Goal: Task Accomplishment & Management: Manage account settings

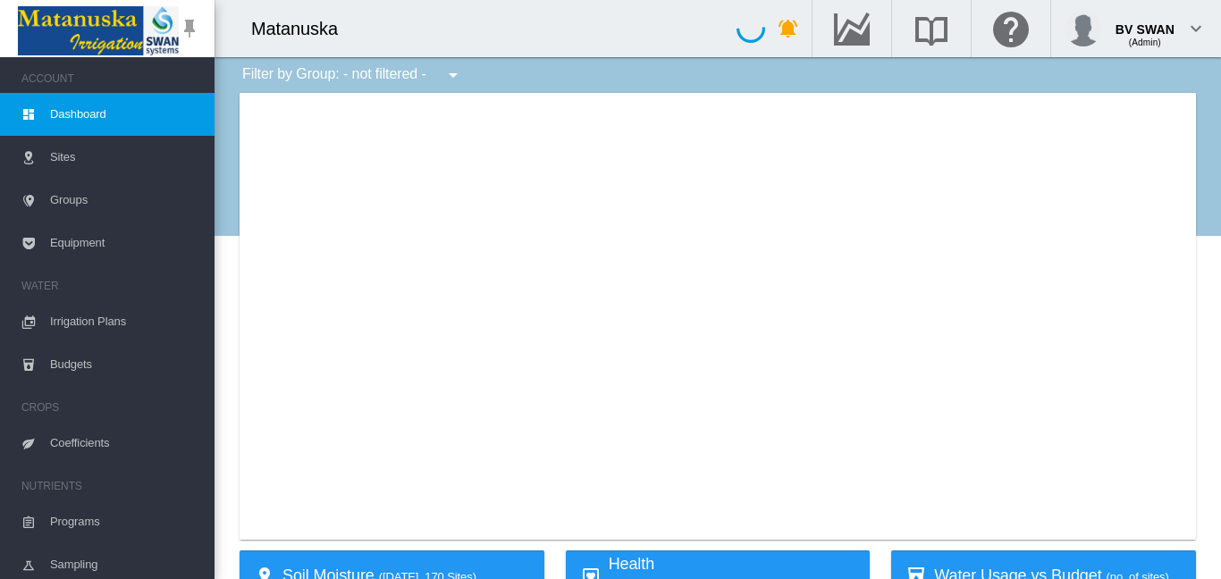
type input "**********"
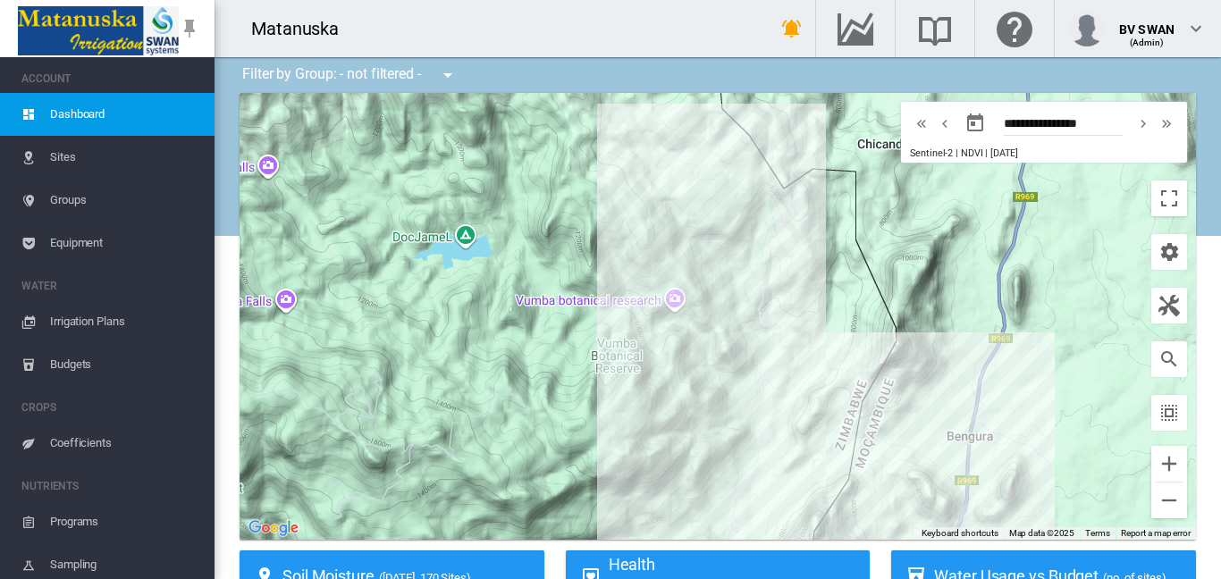
drag, startPoint x: 468, startPoint y: 364, endPoint x: 562, endPoint y: 197, distance: 191.6
click at [578, 188] on div at bounding box center [717, 316] width 956 height 447
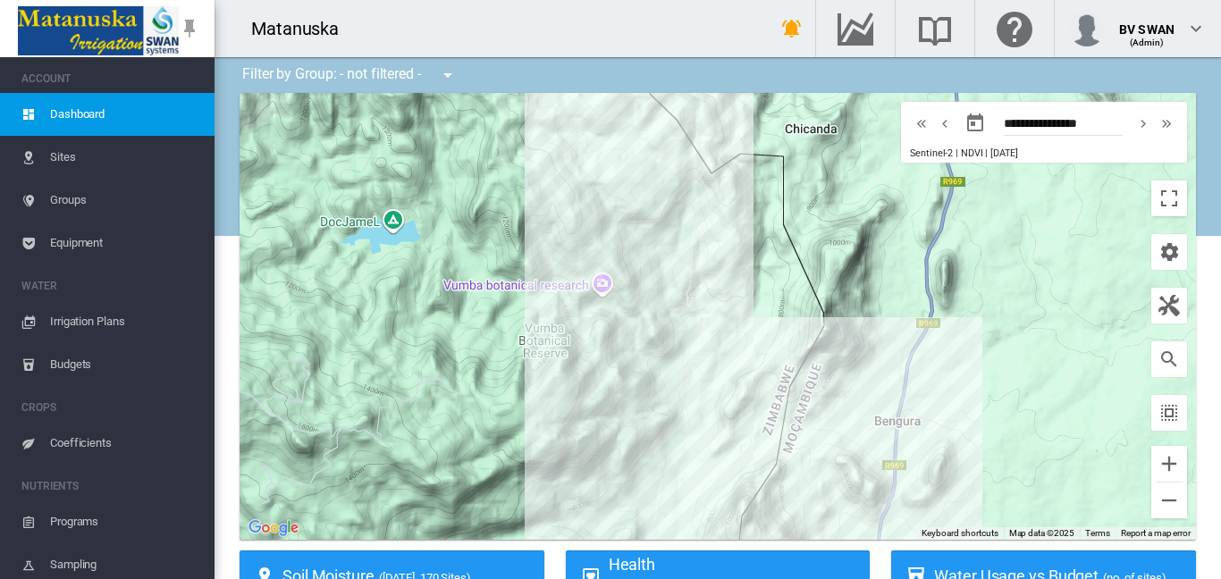
drag, startPoint x: 617, startPoint y: 357, endPoint x: 559, endPoint y: 368, distance: 60.1
click at [559, 368] on div at bounding box center [717, 316] width 956 height 447
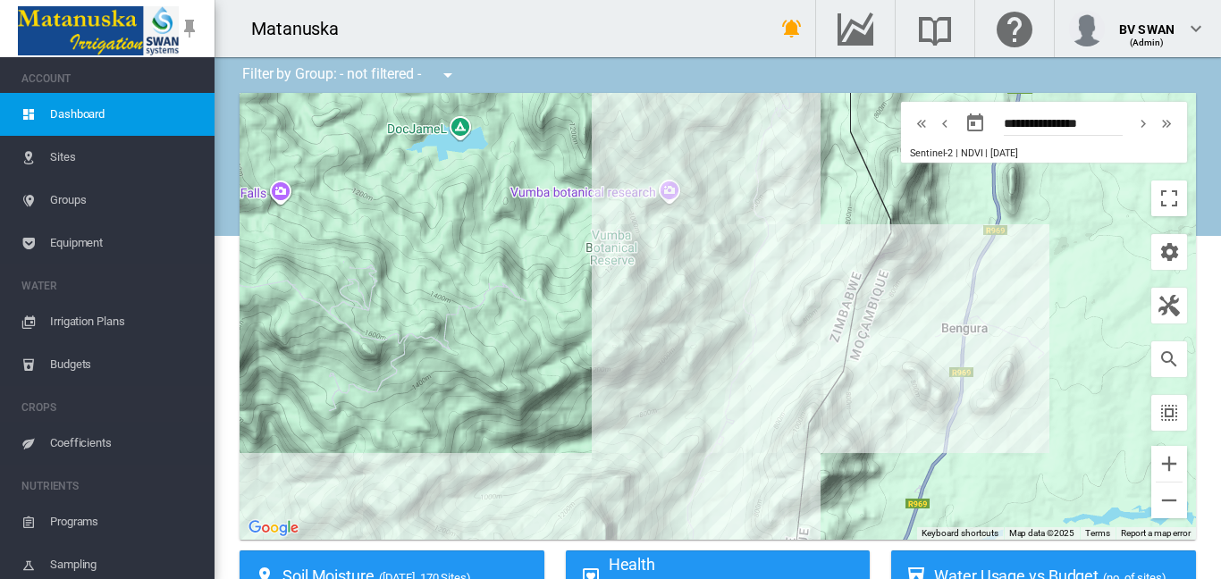
drag, startPoint x: 592, startPoint y: 385, endPoint x: 666, endPoint y: 218, distance: 182.8
click at [666, 218] on div at bounding box center [717, 316] width 956 height 447
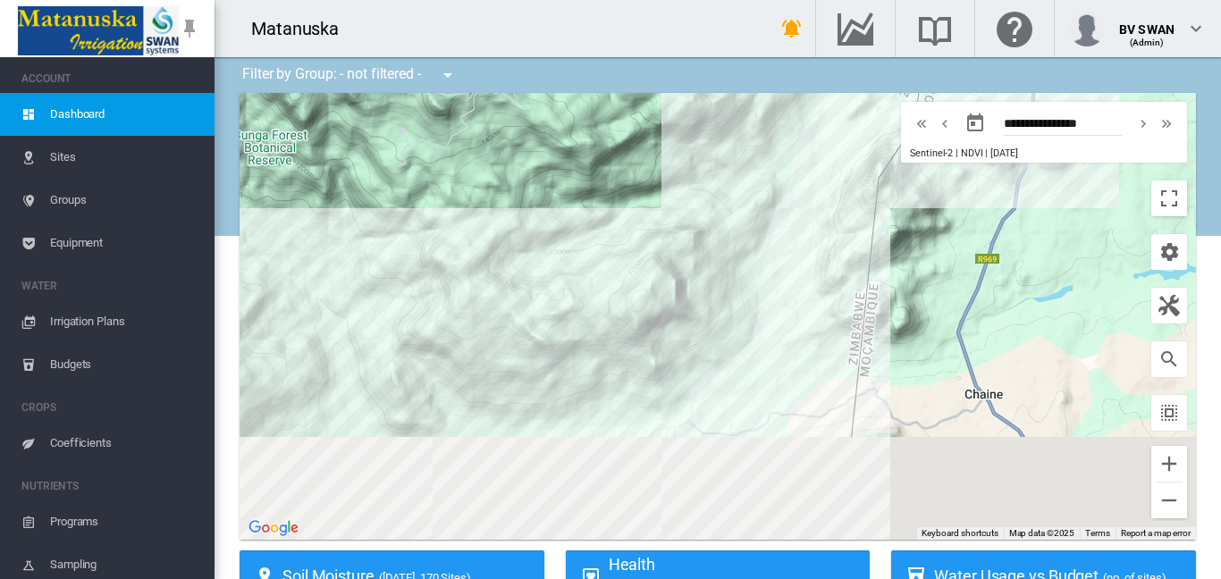
drag, startPoint x: 534, startPoint y: 381, endPoint x: 592, endPoint y: 183, distance: 205.9
click at [592, 183] on div at bounding box center [717, 316] width 956 height 447
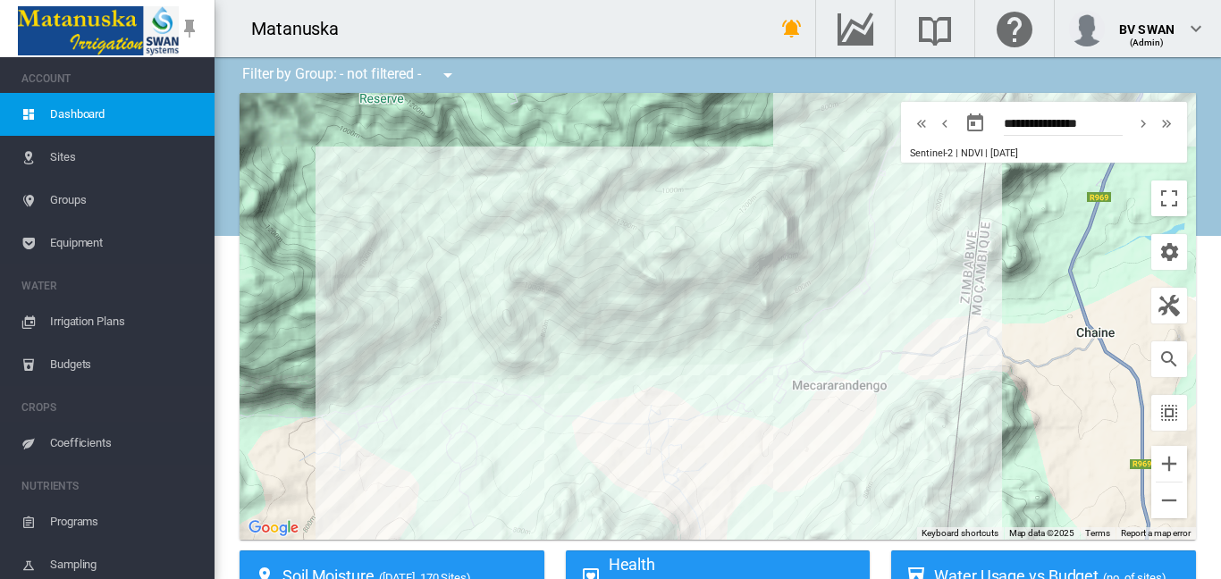
drag, startPoint x: 477, startPoint y: 370, endPoint x: 592, endPoint y: 308, distance: 129.9
click at [592, 308] on div at bounding box center [717, 316] width 956 height 447
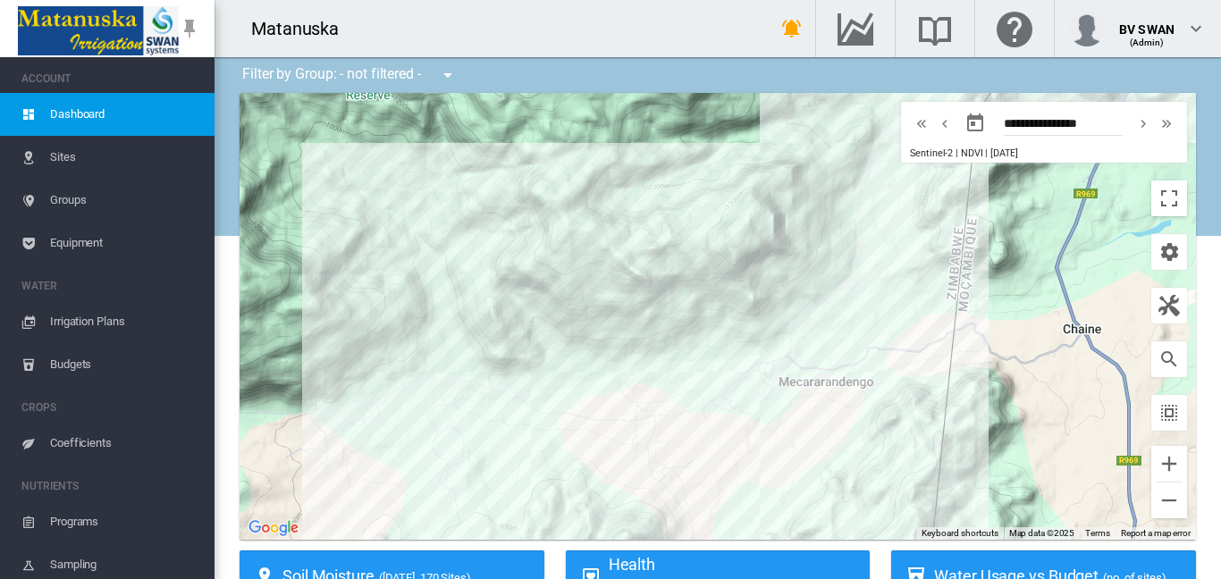
drag, startPoint x: 575, startPoint y: 395, endPoint x: 562, endPoint y: 387, distance: 15.6
click at [562, 387] on div at bounding box center [717, 316] width 956 height 447
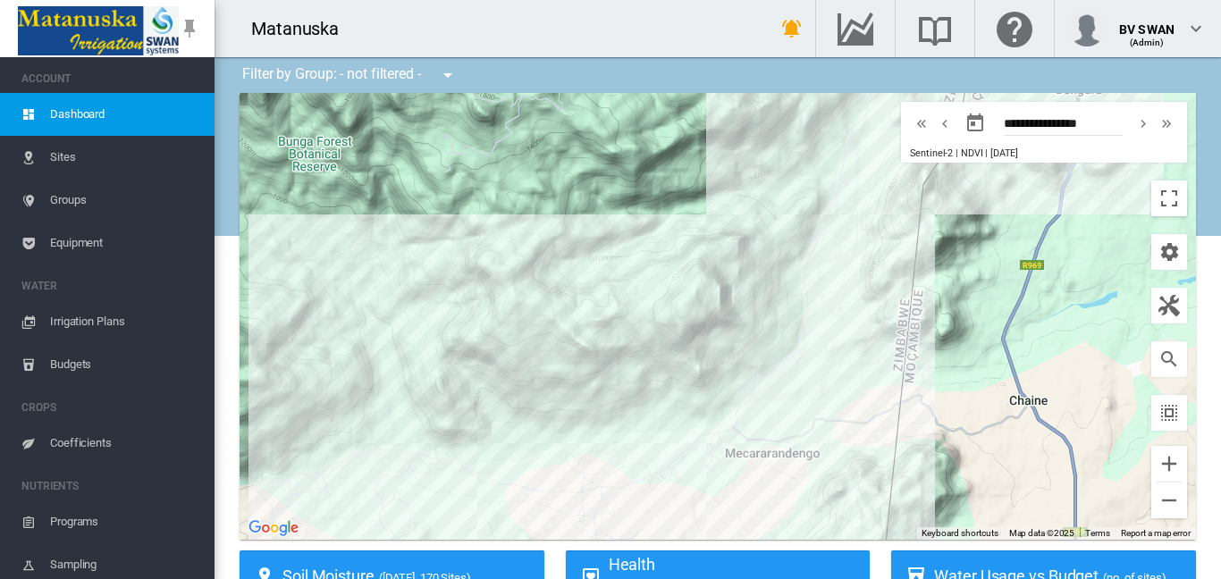
drag, startPoint x: 720, startPoint y: 329, endPoint x: 663, endPoint y: 401, distance: 92.3
click at [663, 401] on div at bounding box center [717, 316] width 956 height 447
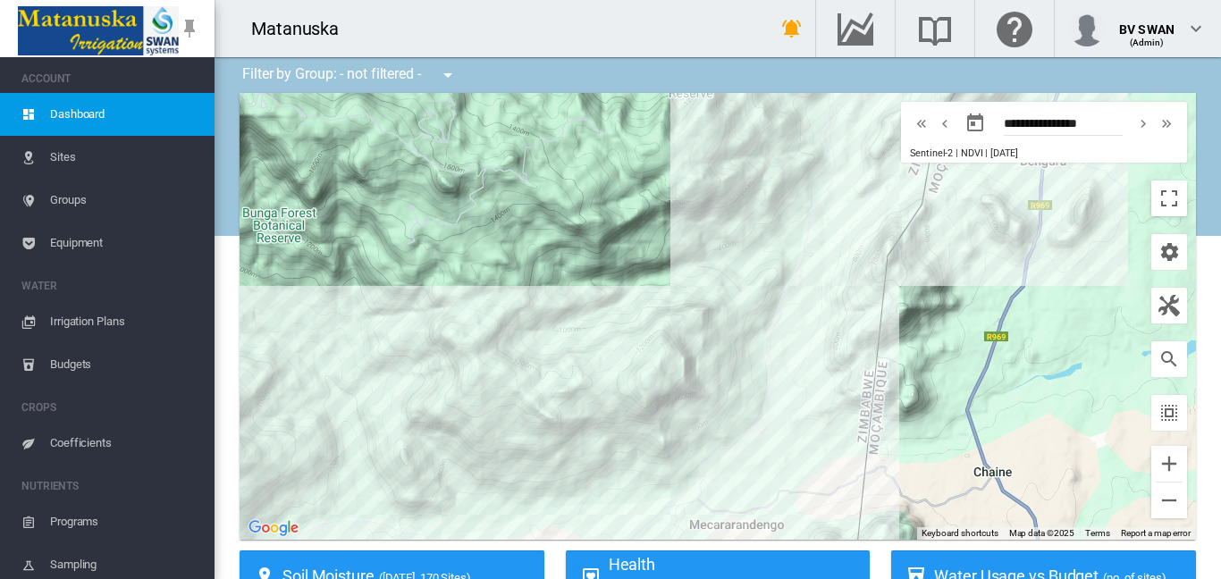
drag, startPoint x: 758, startPoint y: 305, endPoint x: 712, endPoint y: 385, distance: 92.4
click at [712, 385] on div at bounding box center [717, 316] width 956 height 447
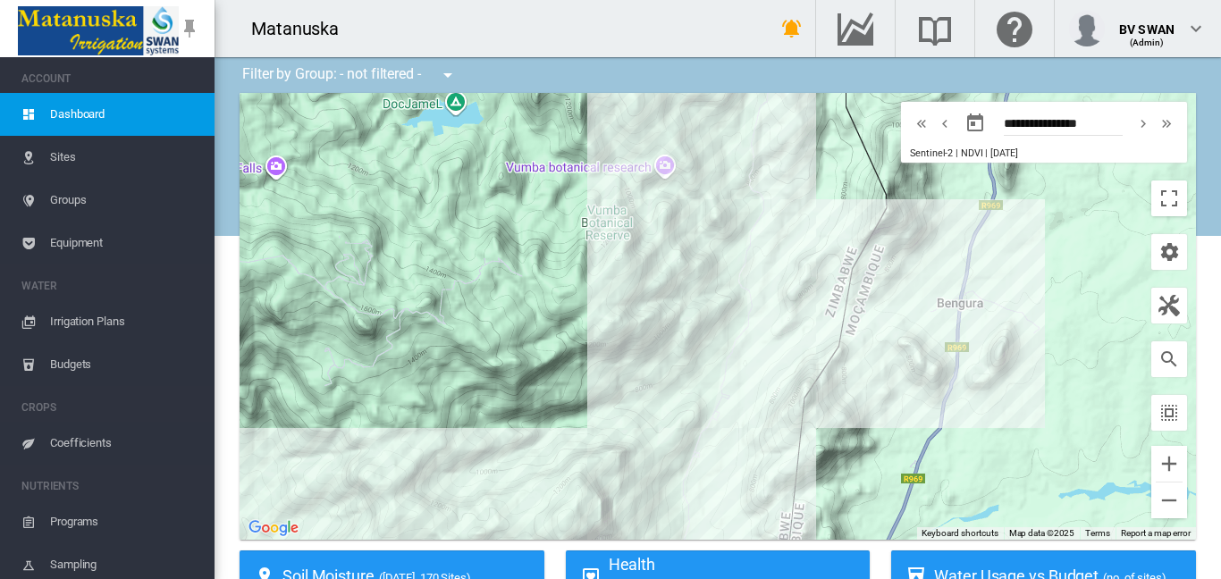
drag, startPoint x: 784, startPoint y: 230, endPoint x: 702, endPoint y: 381, distance: 171.5
click at [702, 381] on div at bounding box center [717, 316] width 956 height 447
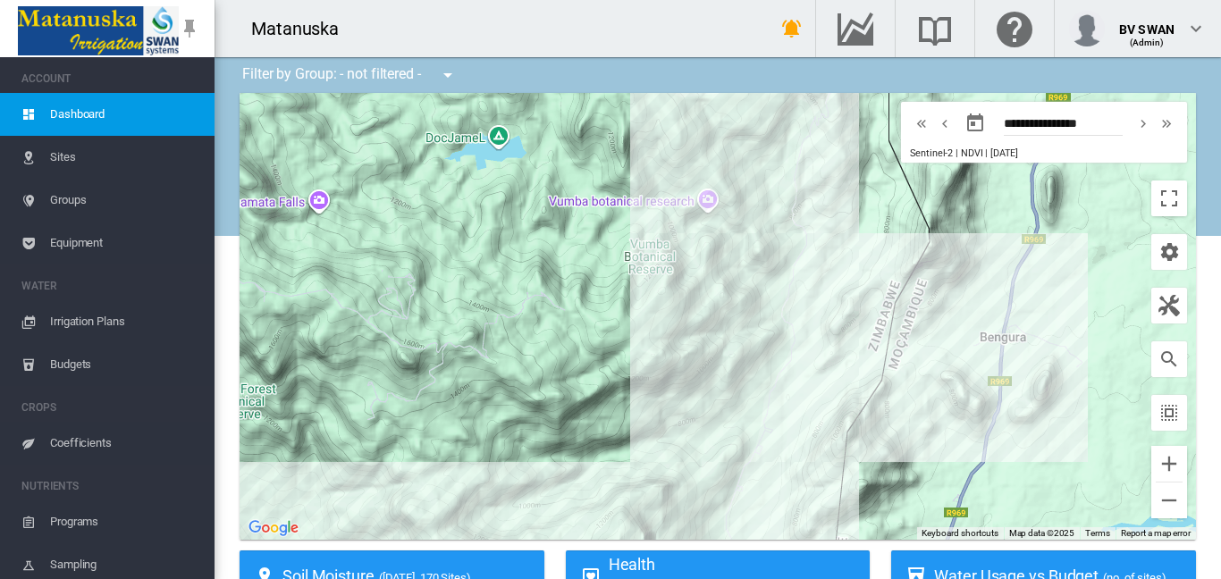
drag, startPoint x: 665, startPoint y: 303, endPoint x: 718, endPoint y: 315, distance: 55.1
click at [718, 315] on div at bounding box center [717, 316] width 956 height 447
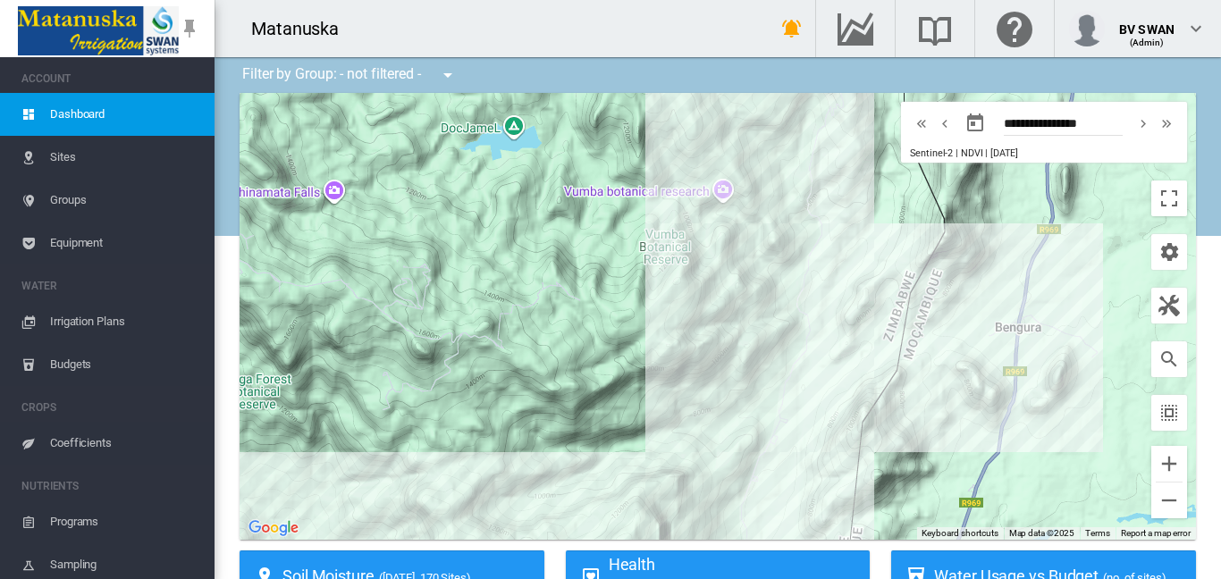
drag, startPoint x: 652, startPoint y: 347, endPoint x: 673, endPoint y: 332, distance: 25.0
click at [673, 332] on div at bounding box center [717, 316] width 956 height 447
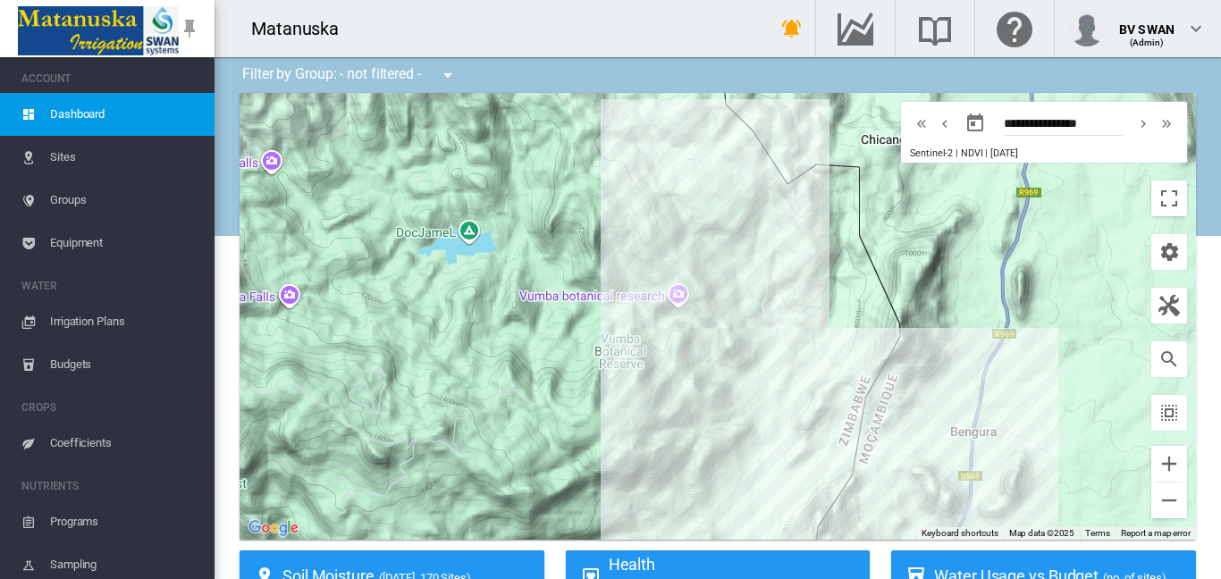
drag, startPoint x: 723, startPoint y: 349, endPoint x: 691, endPoint y: 439, distance: 95.8
click at [691, 444] on div at bounding box center [717, 316] width 956 height 447
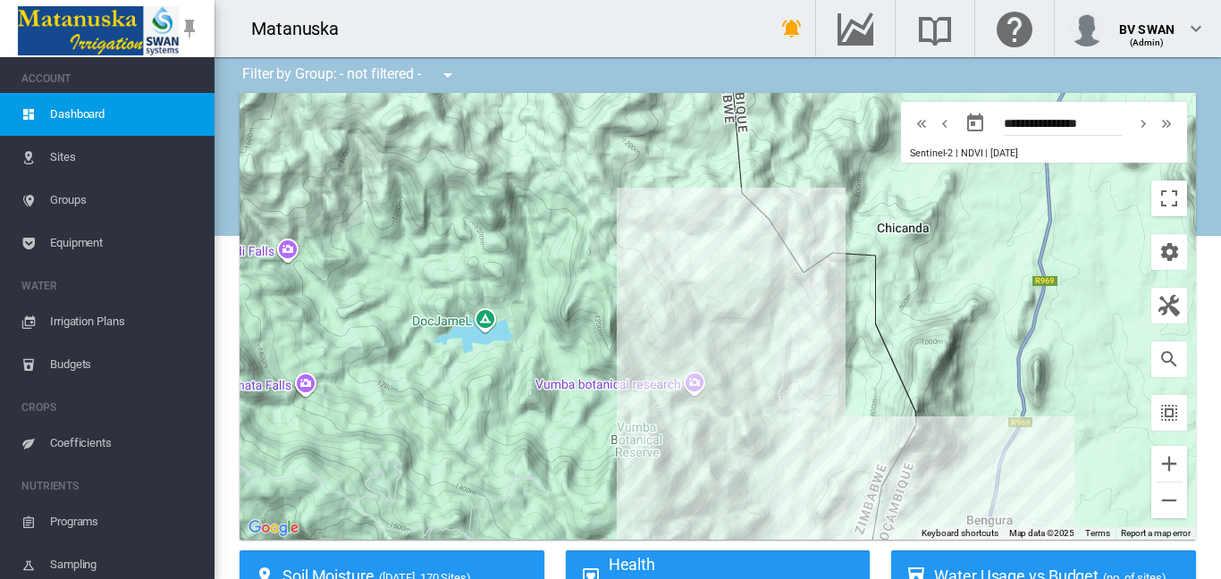
drag, startPoint x: 673, startPoint y: 191, endPoint x: 694, endPoint y: 293, distance: 104.1
click at [694, 293] on div at bounding box center [717, 316] width 956 height 447
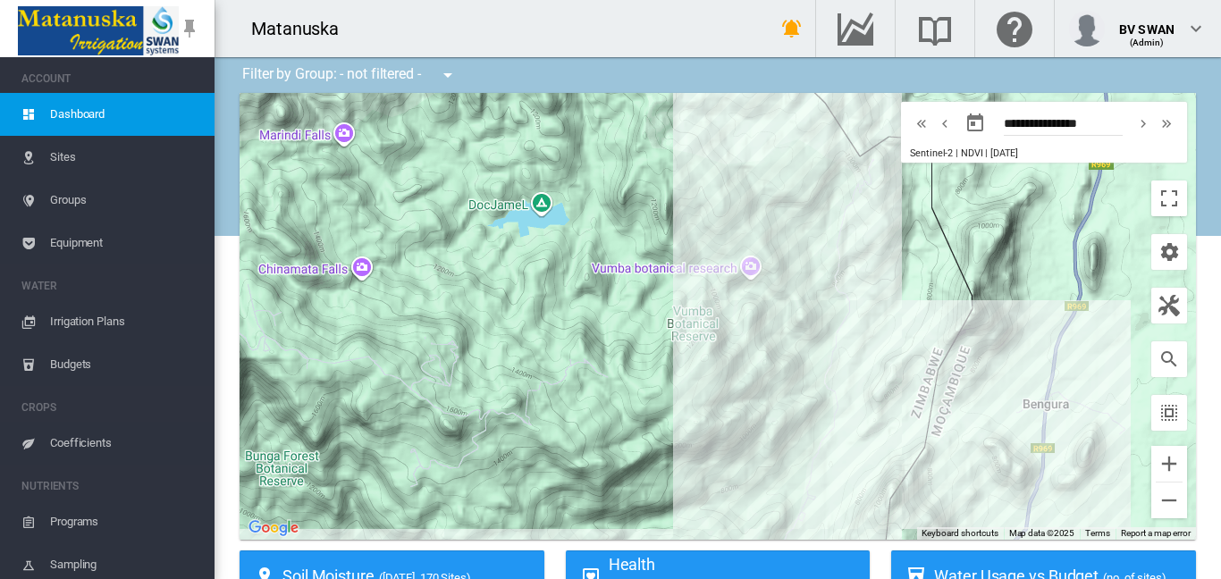
drag, startPoint x: 648, startPoint y: 322, endPoint x: 696, endPoint y: 186, distance: 144.1
click at [698, 185] on div at bounding box center [717, 316] width 956 height 447
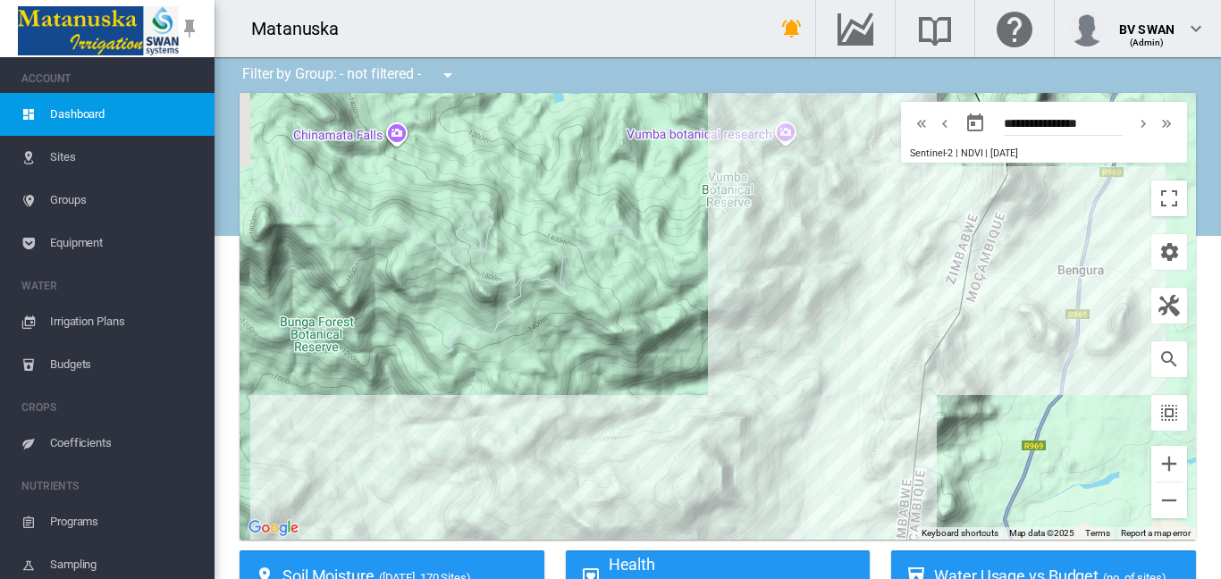
drag, startPoint x: 513, startPoint y: 415, endPoint x: 549, endPoint y: 281, distance: 137.9
click at [549, 281] on div at bounding box center [717, 316] width 956 height 447
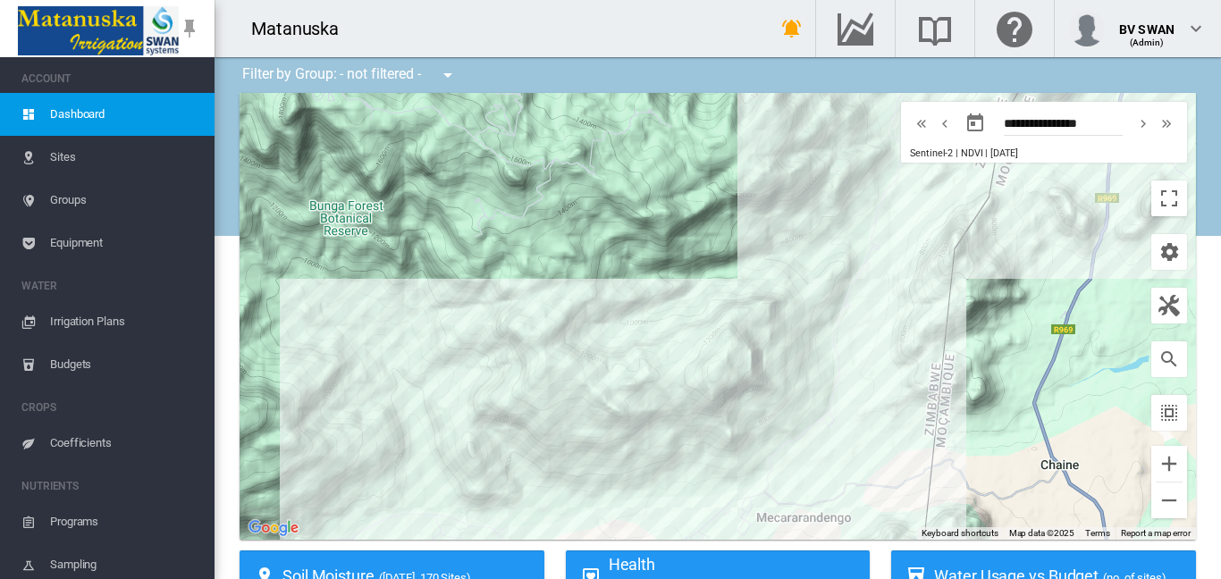
drag, startPoint x: 574, startPoint y: 416, endPoint x: 596, endPoint y: 306, distance: 113.0
click at [596, 306] on div at bounding box center [717, 316] width 956 height 447
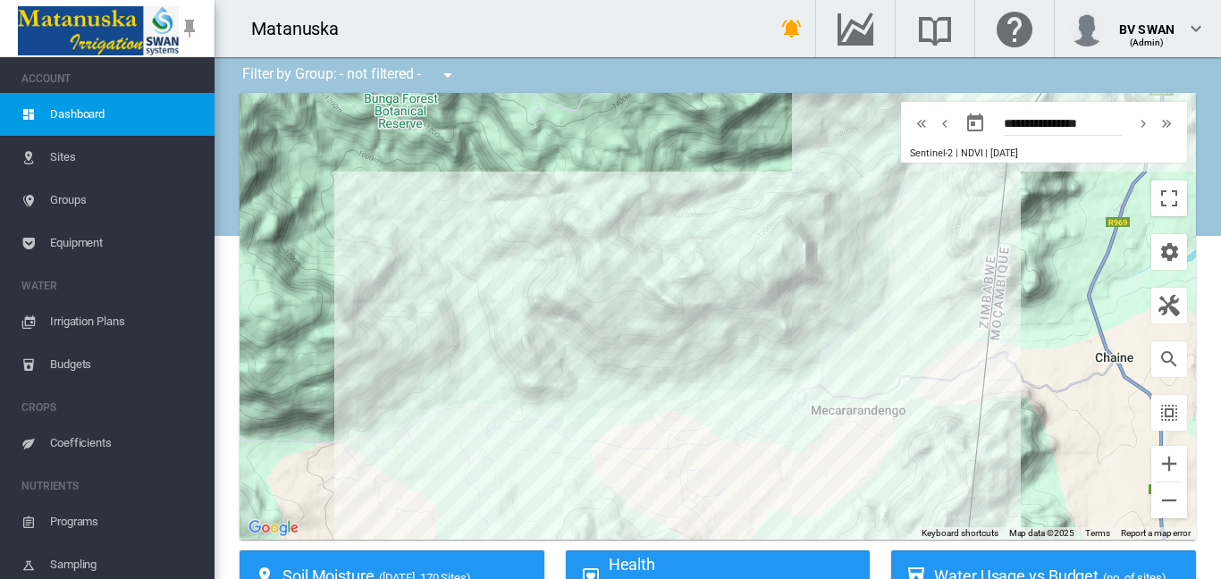
drag, startPoint x: 578, startPoint y: 433, endPoint x: 624, endPoint y: 348, distance: 97.1
click at [634, 341] on div at bounding box center [717, 316] width 956 height 447
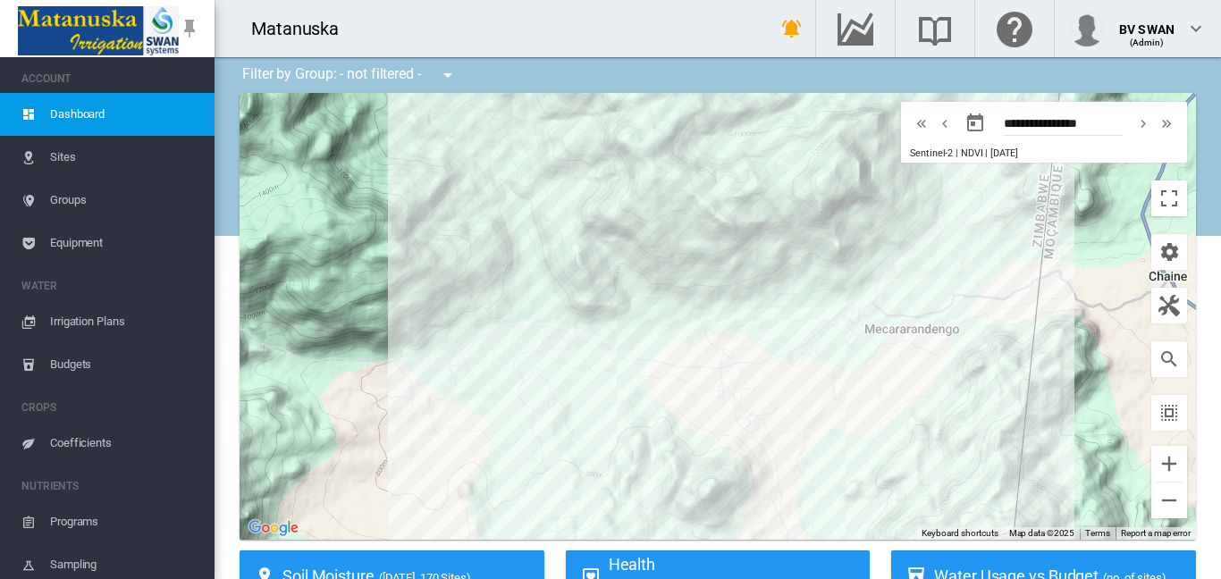
drag, startPoint x: 583, startPoint y: 441, endPoint x: 614, endPoint y: 374, distance: 73.2
click at [614, 374] on div at bounding box center [717, 316] width 956 height 447
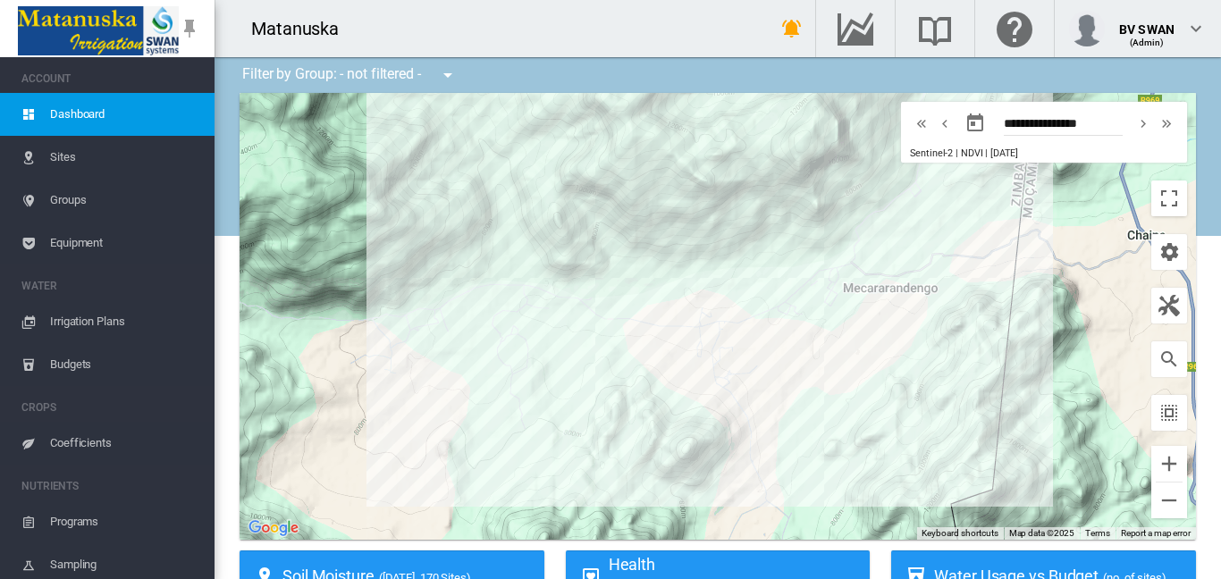
drag, startPoint x: 597, startPoint y: 395, endPoint x: 573, endPoint y: 404, distance: 25.7
click at [573, 404] on div at bounding box center [717, 316] width 956 height 447
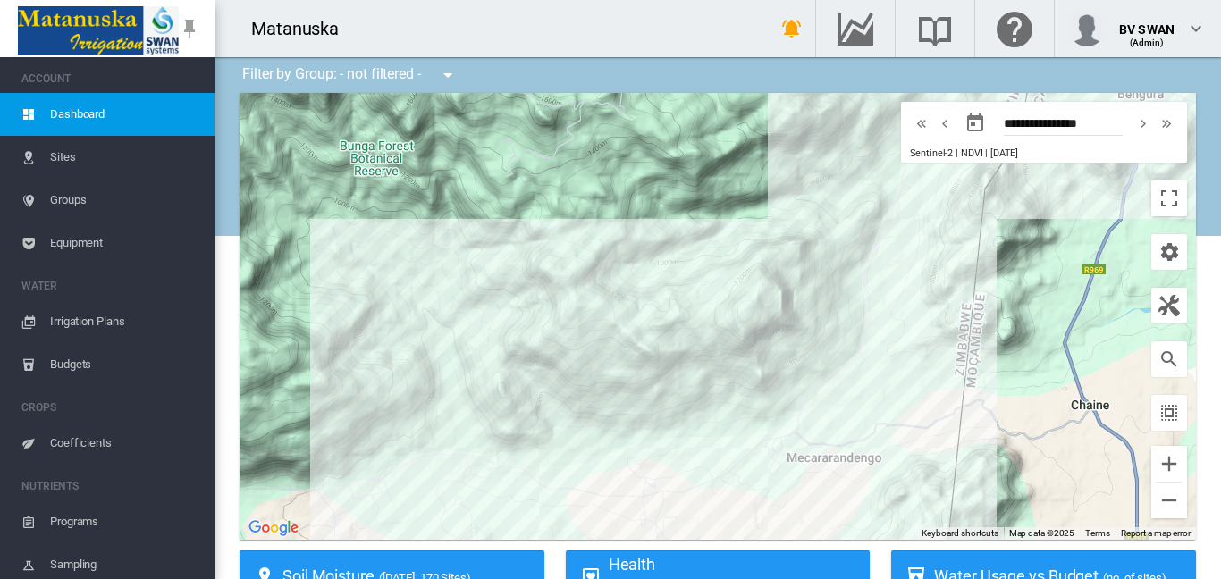
drag, startPoint x: 557, startPoint y: 293, endPoint x: 510, endPoint y: 459, distance: 172.6
click at [510, 459] on div at bounding box center [717, 316] width 956 height 447
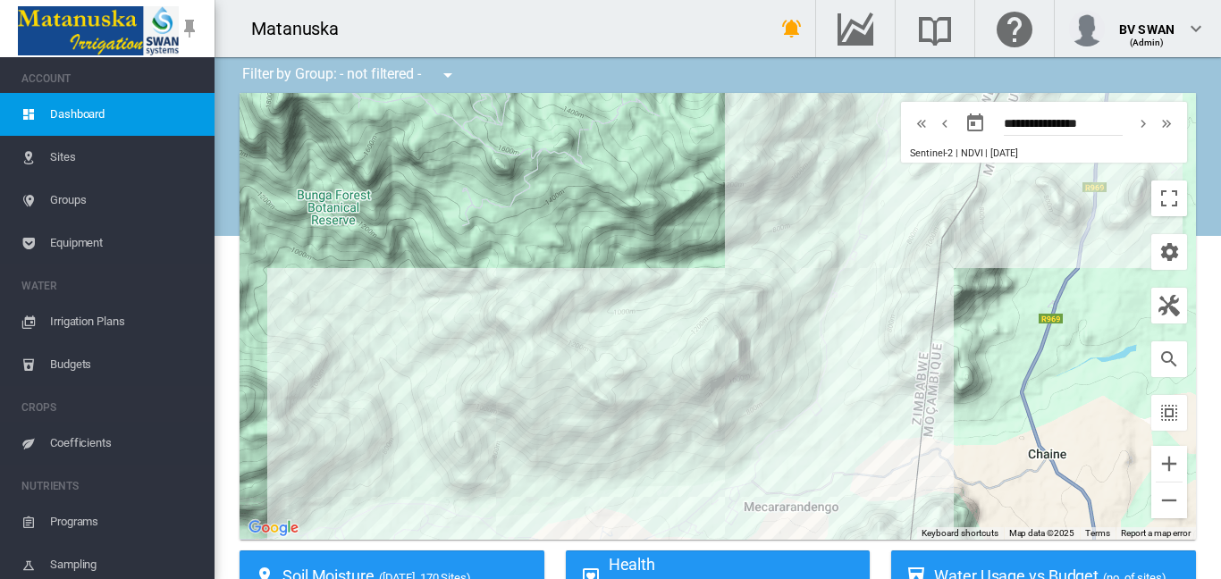
drag, startPoint x: 657, startPoint y: 354, endPoint x: 608, endPoint y: 403, distance: 69.5
click at [608, 403] on div at bounding box center [717, 316] width 956 height 447
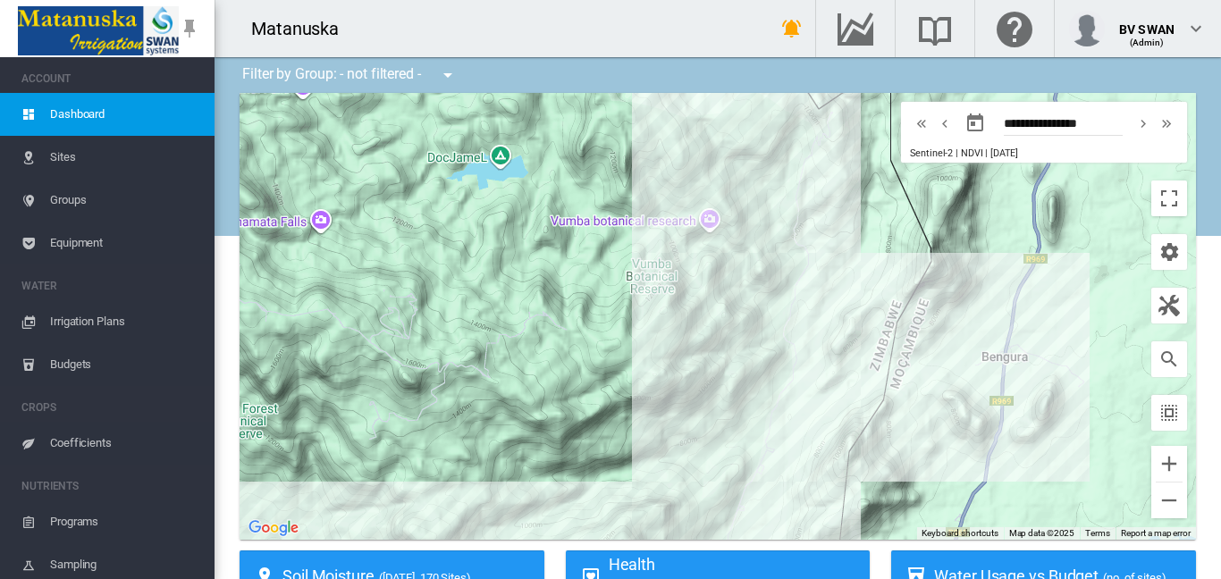
drag, startPoint x: 625, startPoint y: 284, endPoint x: 531, endPoint y: 502, distance: 237.4
click at [531, 502] on div at bounding box center [717, 316] width 956 height 447
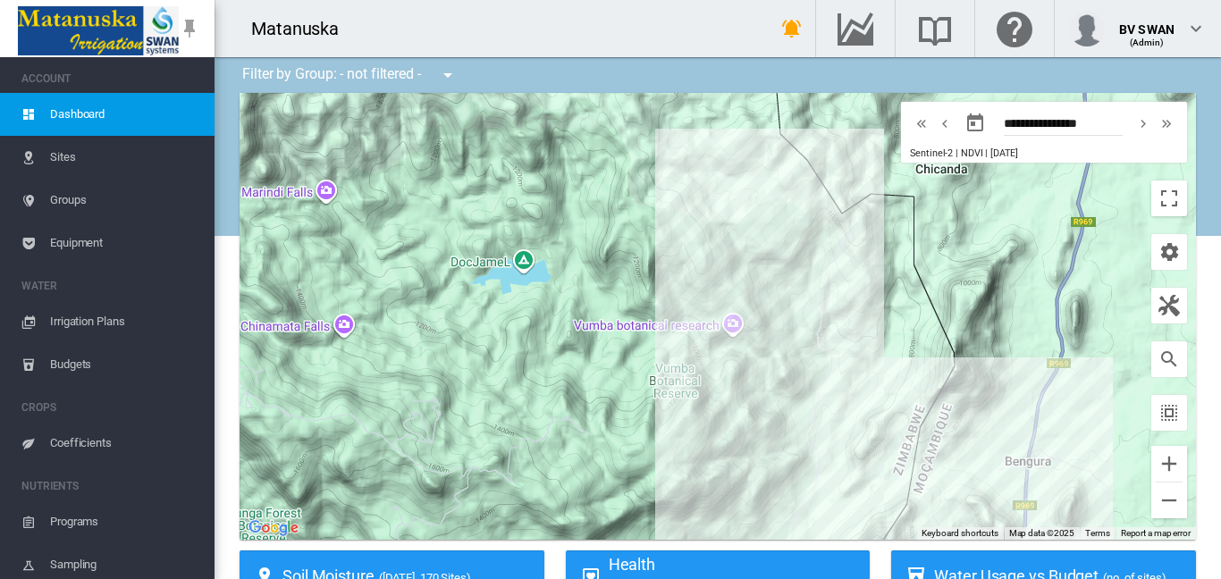
drag, startPoint x: 735, startPoint y: 328, endPoint x: 767, endPoint y: 416, distance: 93.8
click at [767, 416] on div at bounding box center [717, 316] width 956 height 447
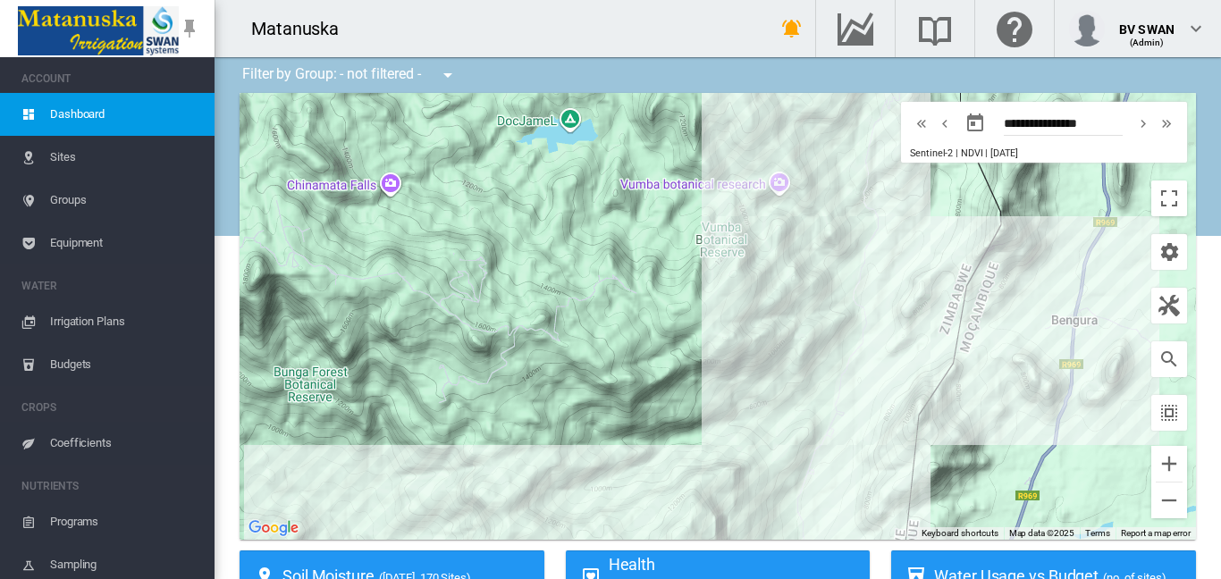
drag, startPoint x: 570, startPoint y: 456, endPoint x: 617, endPoint y: 309, distance: 153.7
click at [617, 309] on div at bounding box center [717, 316] width 956 height 447
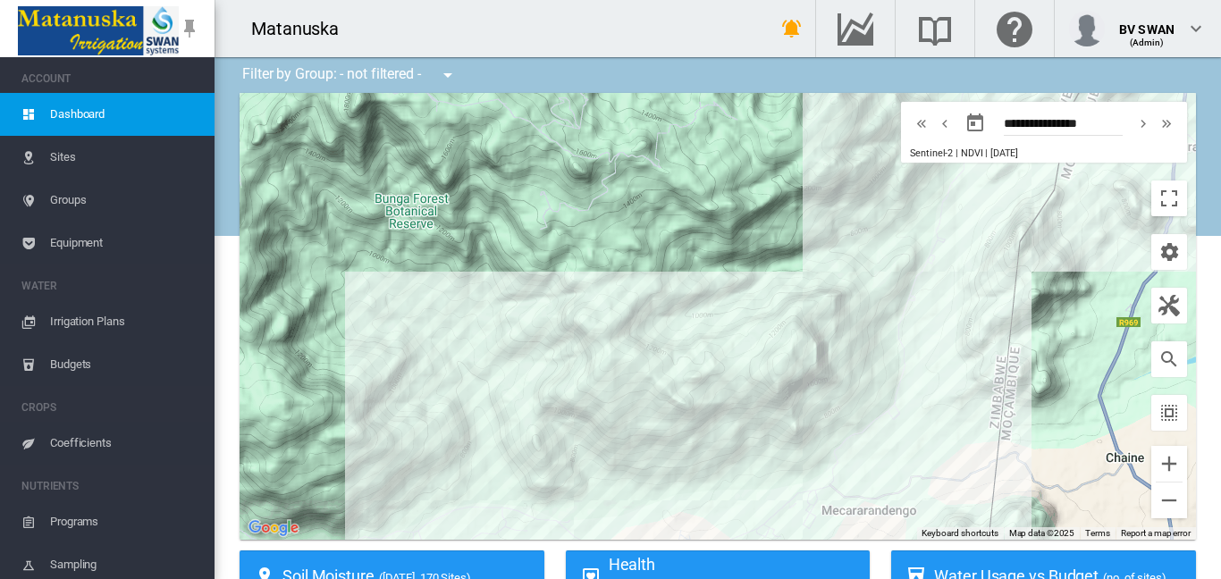
drag, startPoint x: 565, startPoint y: 437, endPoint x: 668, endPoint y: 258, distance: 206.2
click at [668, 258] on div at bounding box center [717, 316] width 956 height 447
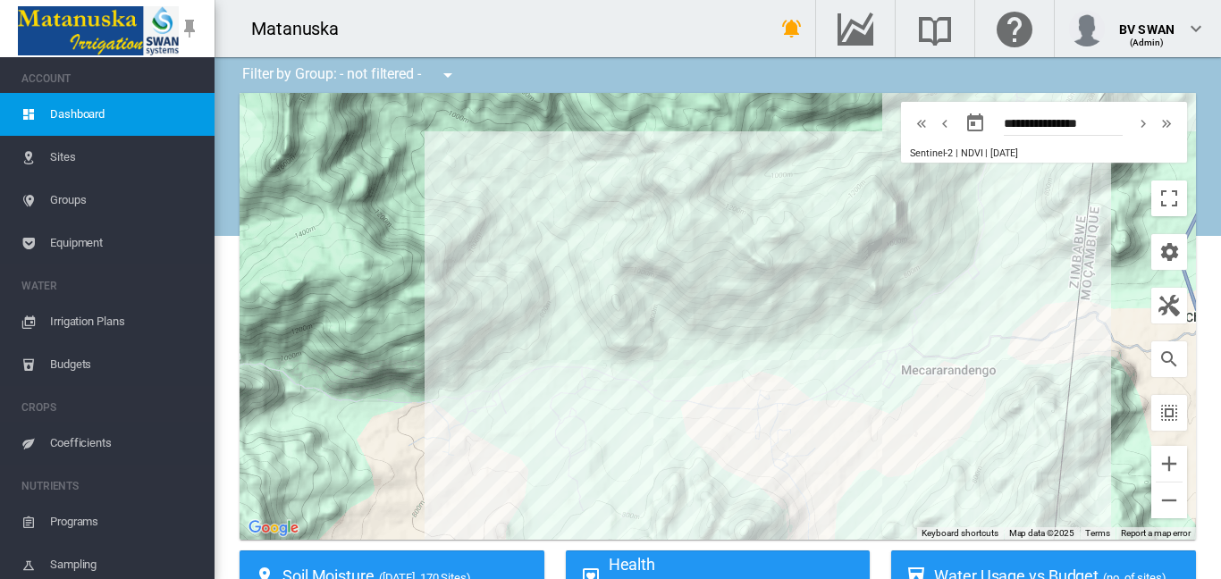
drag, startPoint x: 586, startPoint y: 406, endPoint x: 664, endPoint y: 273, distance: 154.2
click at [664, 273] on div at bounding box center [717, 316] width 956 height 447
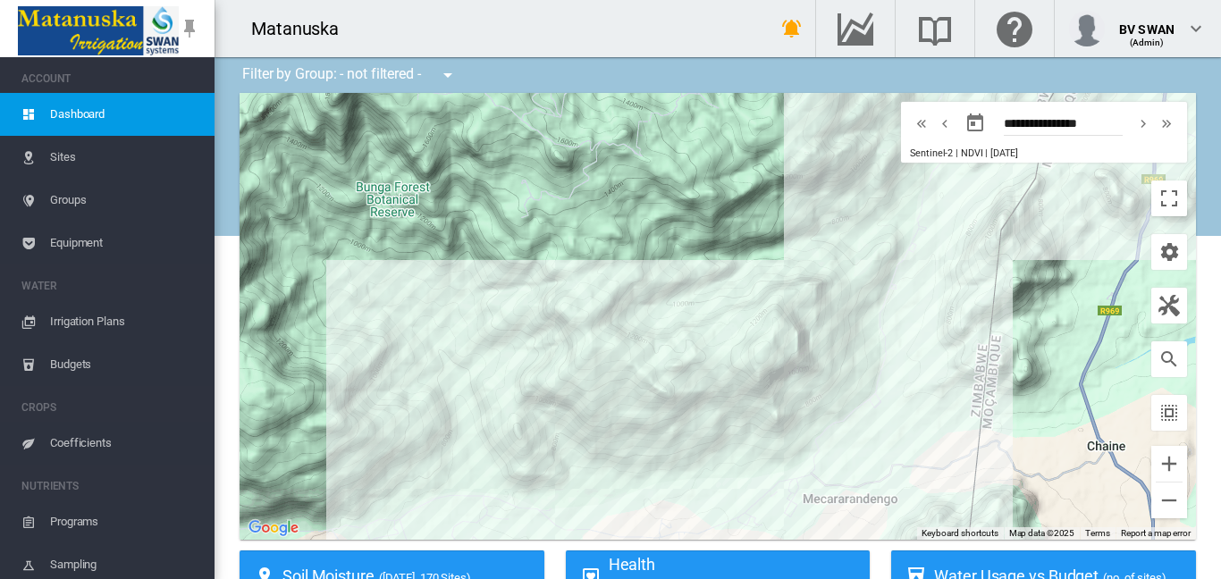
drag, startPoint x: 711, startPoint y: 297, endPoint x: 610, endPoint y: 426, distance: 164.3
click at [610, 426] on div at bounding box center [717, 316] width 956 height 447
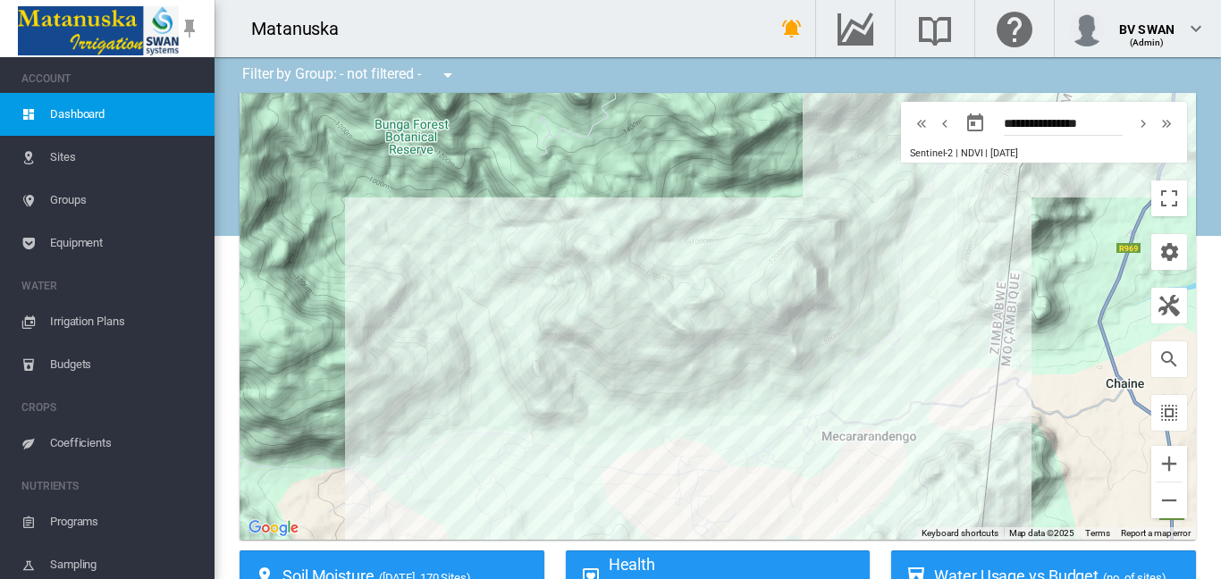
drag, startPoint x: 649, startPoint y: 418, endPoint x: 670, endPoint y: 343, distance: 78.1
click at [670, 343] on div at bounding box center [717, 316] width 956 height 447
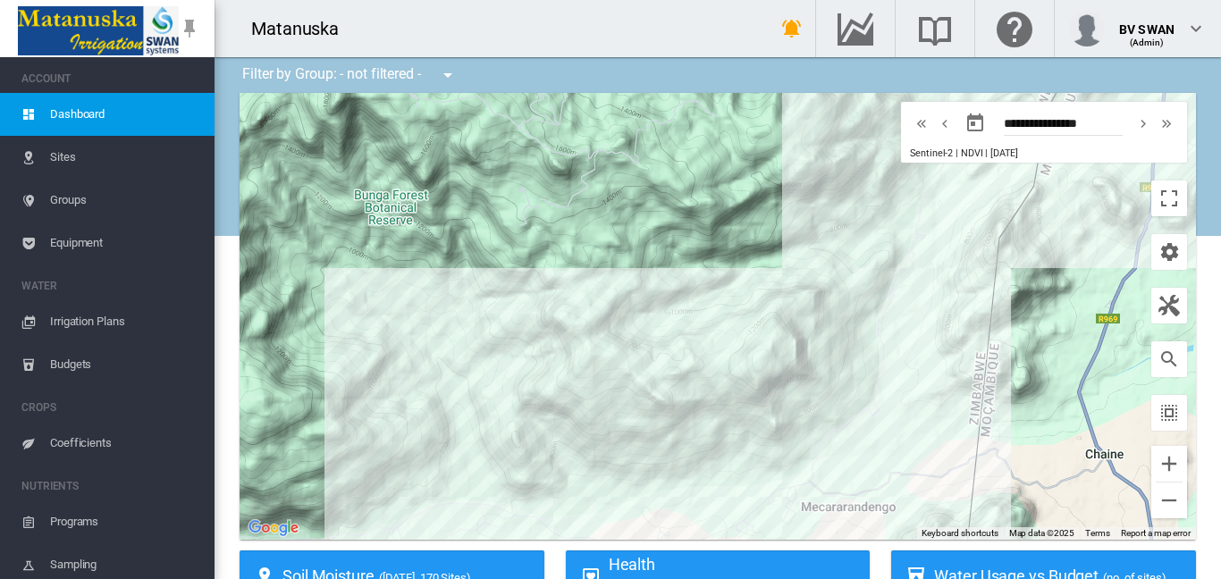
drag, startPoint x: 670, startPoint y: 343, endPoint x: 649, endPoint y: 416, distance: 75.5
click at [649, 416] on div at bounding box center [717, 316] width 956 height 447
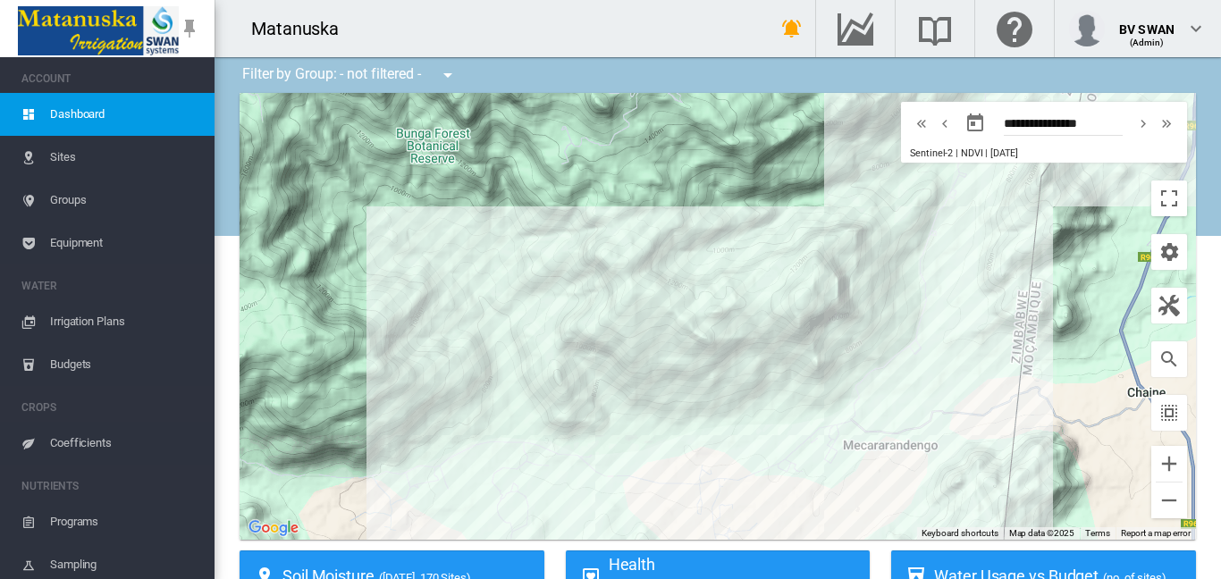
drag, startPoint x: 565, startPoint y: 374, endPoint x: 609, endPoint y: 305, distance: 82.3
click at [609, 305] on div at bounding box center [717, 316] width 956 height 447
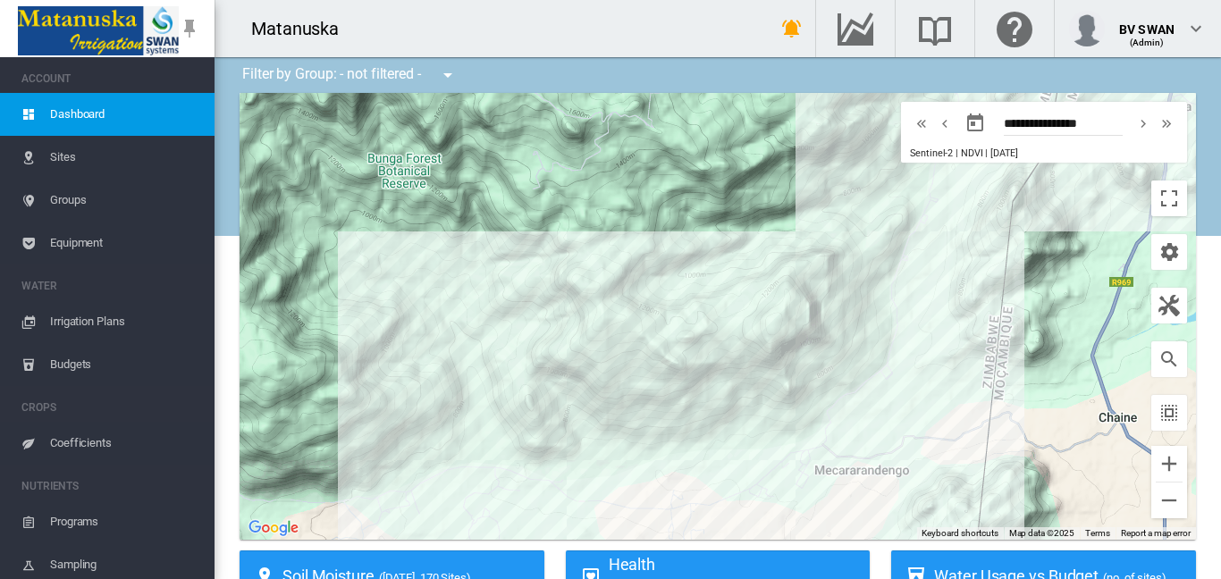
drag, startPoint x: 692, startPoint y: 345, endPoint x: 662, endPoint y: 376, distance: 43.0
click at [662, 376] on div at bounding box center [717, 316] width 956 height 447
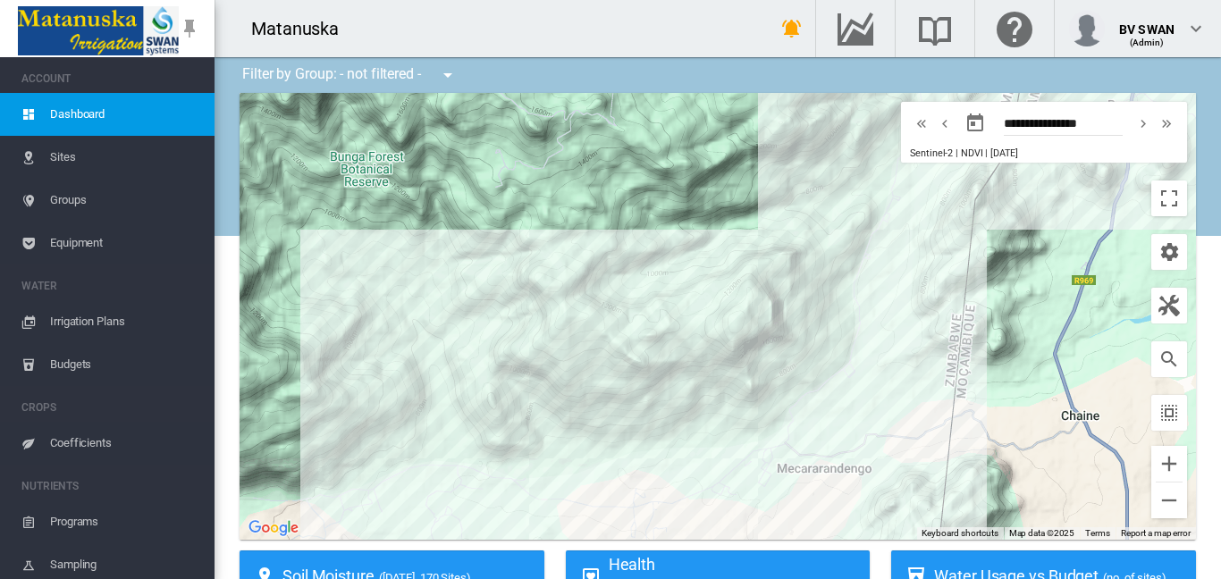
drag, startPoint x: 777, startPoint y: 328, endPoint x: 732, endPoint y: 326, distance: 45.6
click at [732, 326] on div at bounding box center [717, 316] width 956 height 447
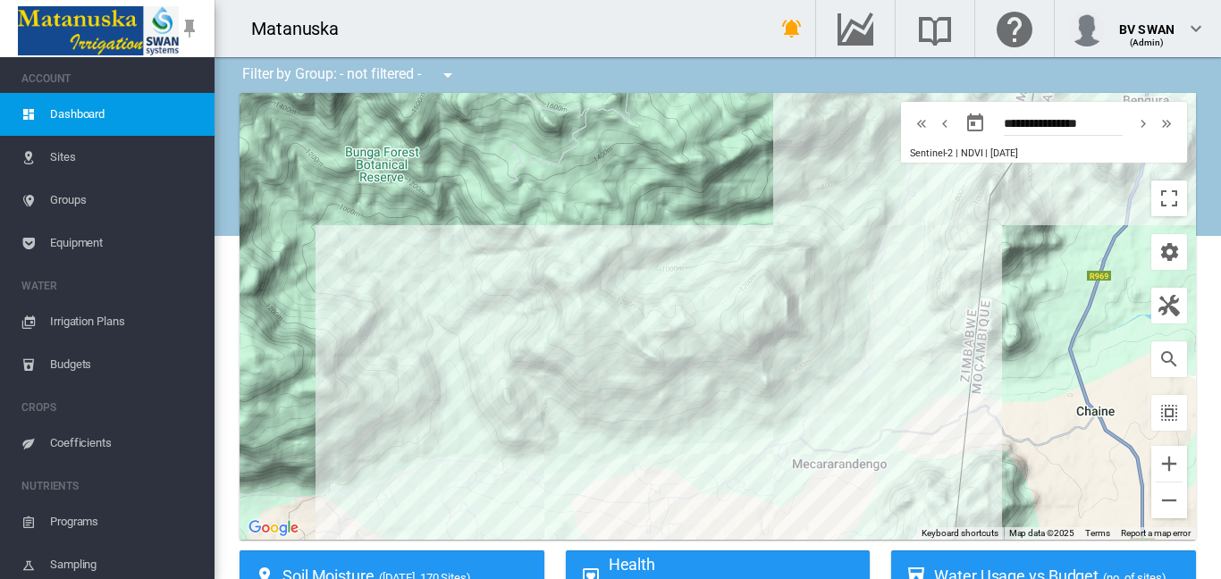
drag, startPoint x: 762, startPoint y: 274, endPoint x: 783, endPoint y: 273, distance: 20.6
click at [783, 273] on div at bounding box center [717, 316] width 956 height 447
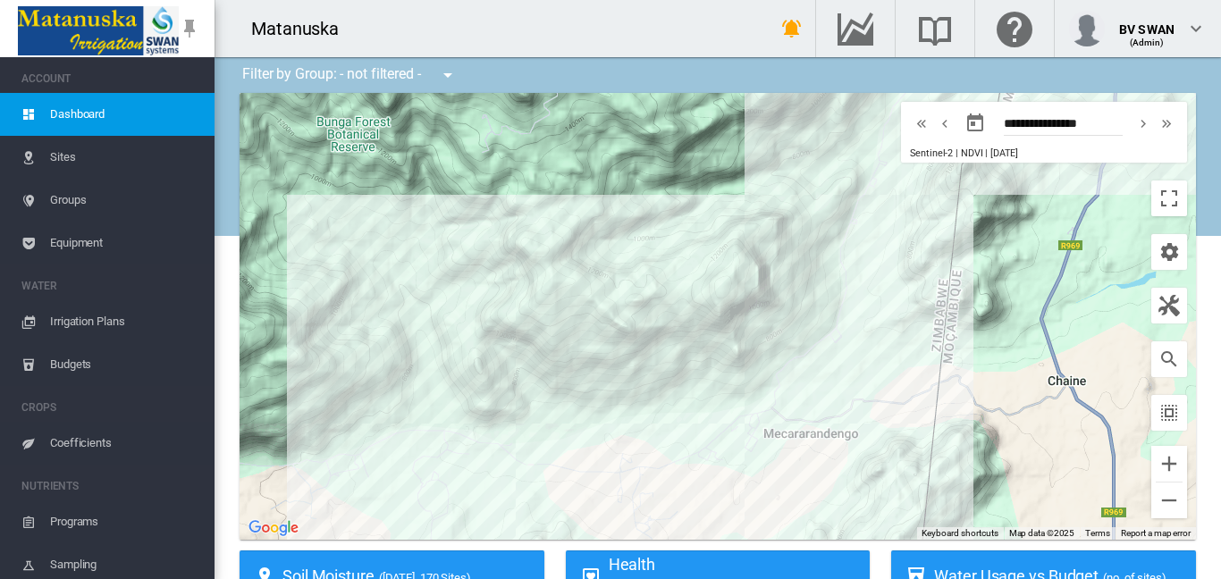
drag, startPoint x: 698, startPoint y: 377, endPoint x: 668, endPoint y: 347, distance: 43.0
click at [668, 347] on div at bounding box center [717, 316] width 956 height 447
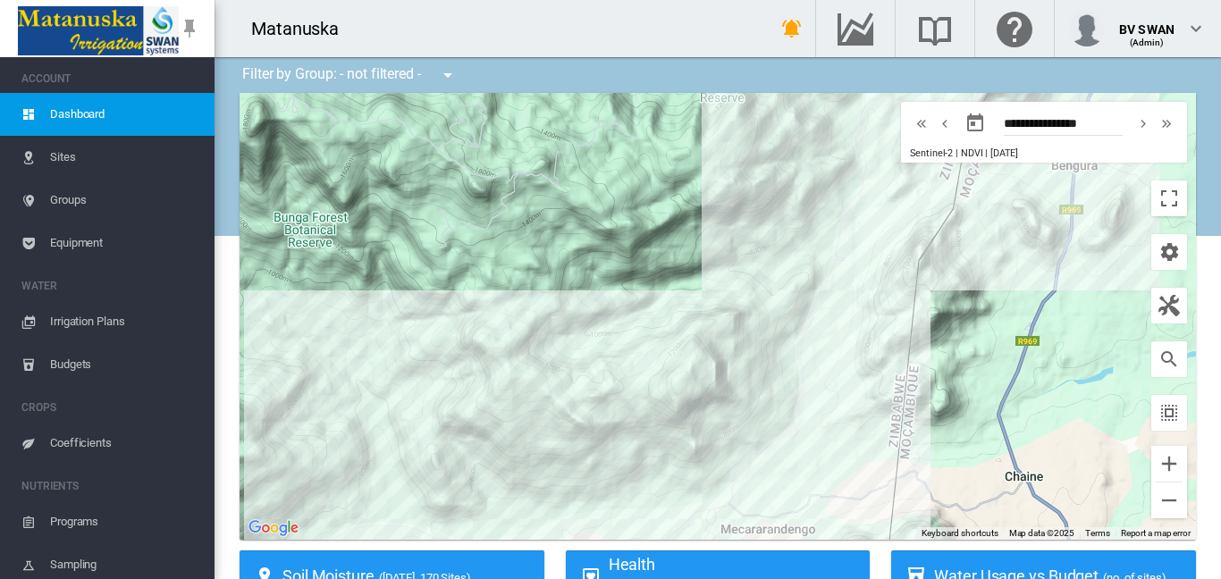
drag, startPoint x: 757, startPoint y: 298, endPoint x: 714, endPoint y: 397, distance: 108.1
click at [714, 397] on div at bounding box center [717, 316] width 956 height 447
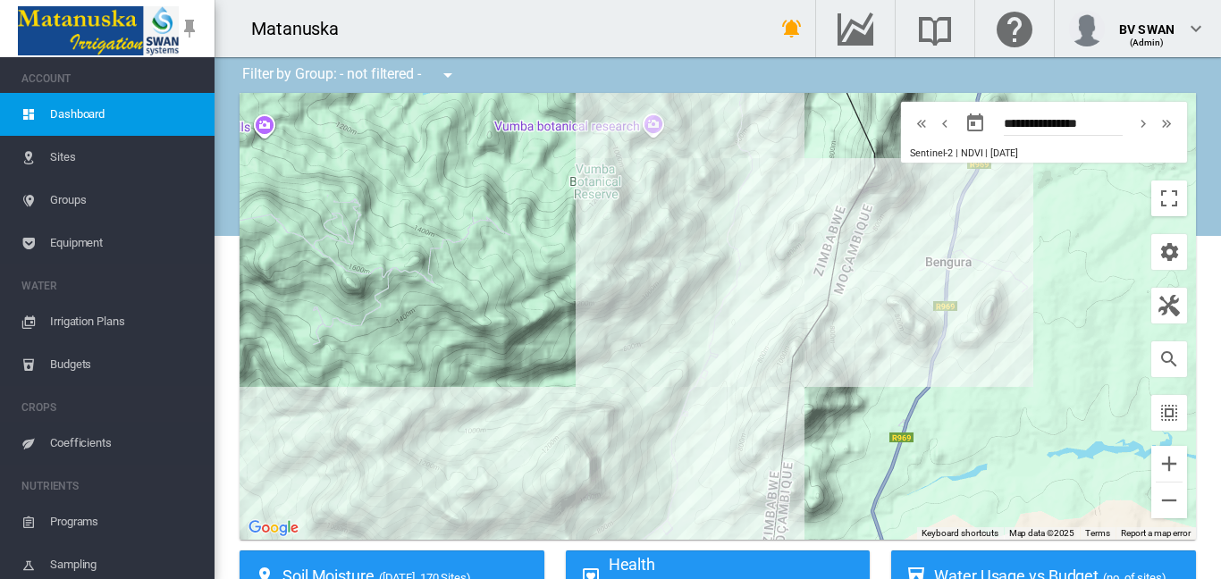
drag, startPoint x: 738, startPoint y: 357, endPoint x: 659, endPoint y: 360, distance: 79.6
click at [610, 456] on div at bounding box center [717, 316] width 956 height 447
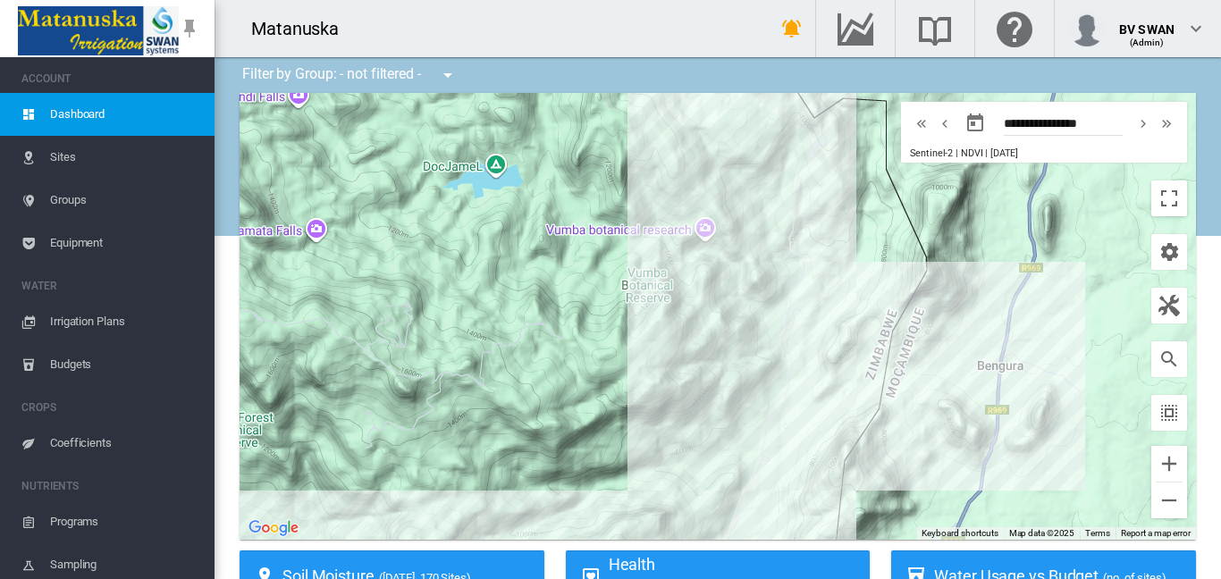
drag, startPoint x: 694, startPoint y: 213, endPoint x: 751, endPoint y: 321, distance: 121.9
click at [751, 321] on div at bounding box center [717, 316] width 956 height 447
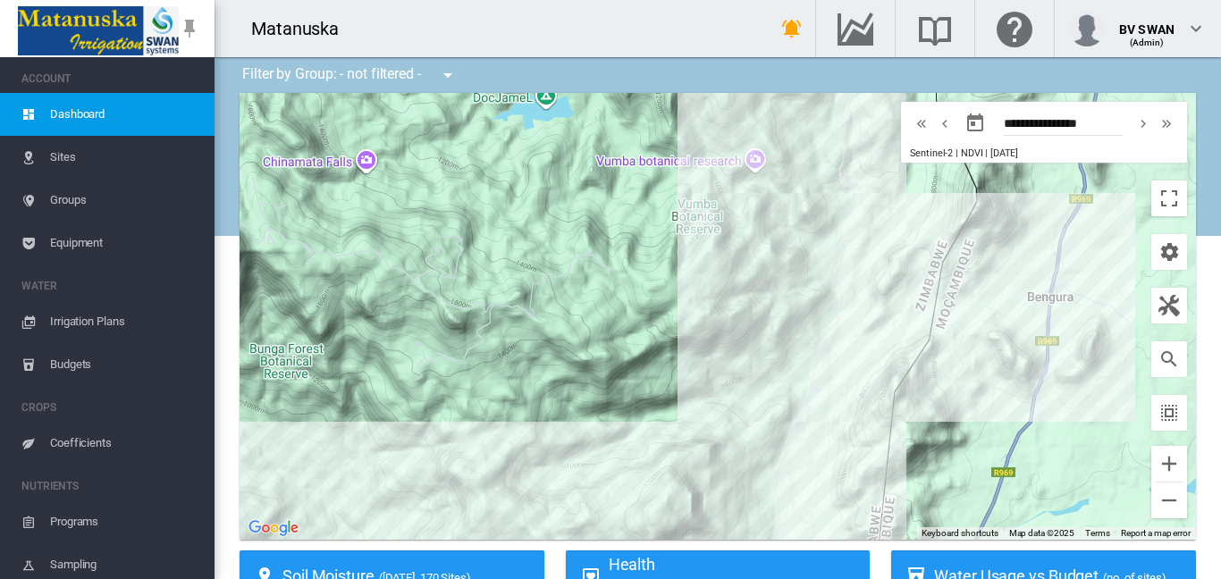
drag, startPoint x: 750, startPoint y: 219, endPoint x: 803, endPoint y: 116, distance: 115.9
click at [803, 116] on div at bounding box center [717, 316] width 956 height 447
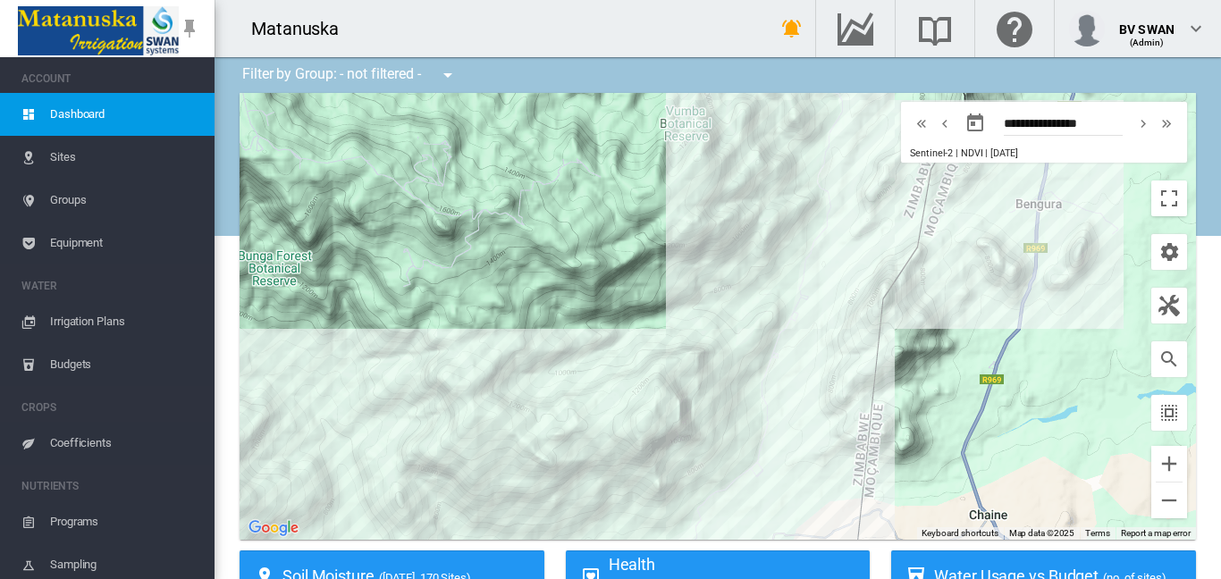
drag, startPoint x: 771, startPoint y: 332, endPoint x: 754, endPoint y: 272, distance: 62.2
click at [754, 272] on div at bounding box center [717, 316] width 956 height 447
click at [75, 155] on span "Sites" at bounding box center [125, 157] width 150 height 43
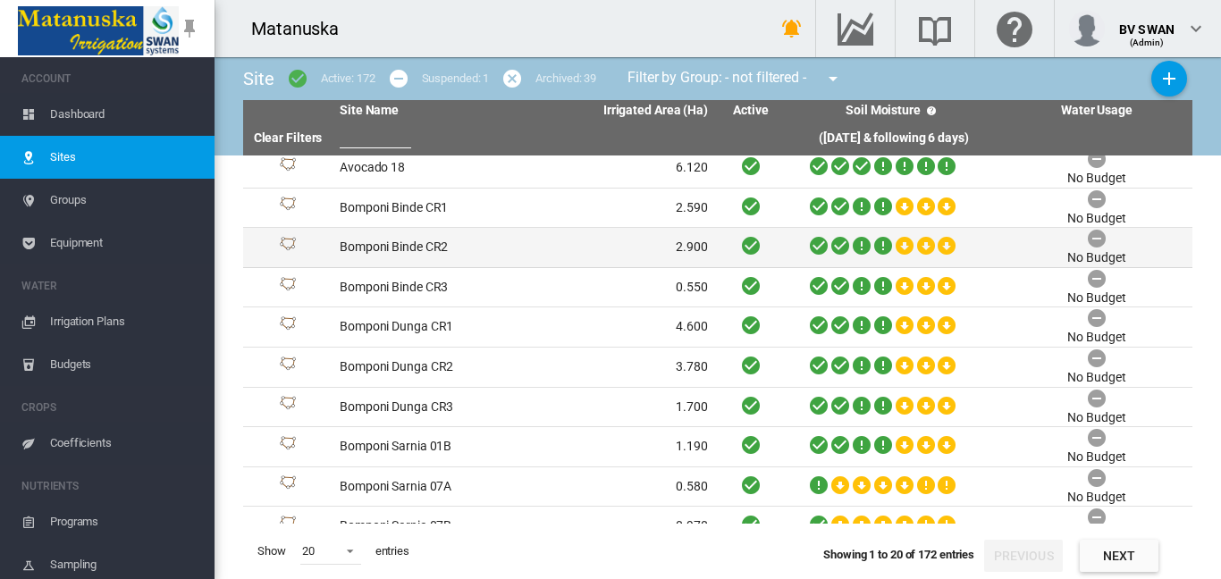
scroll to position [429, 0]
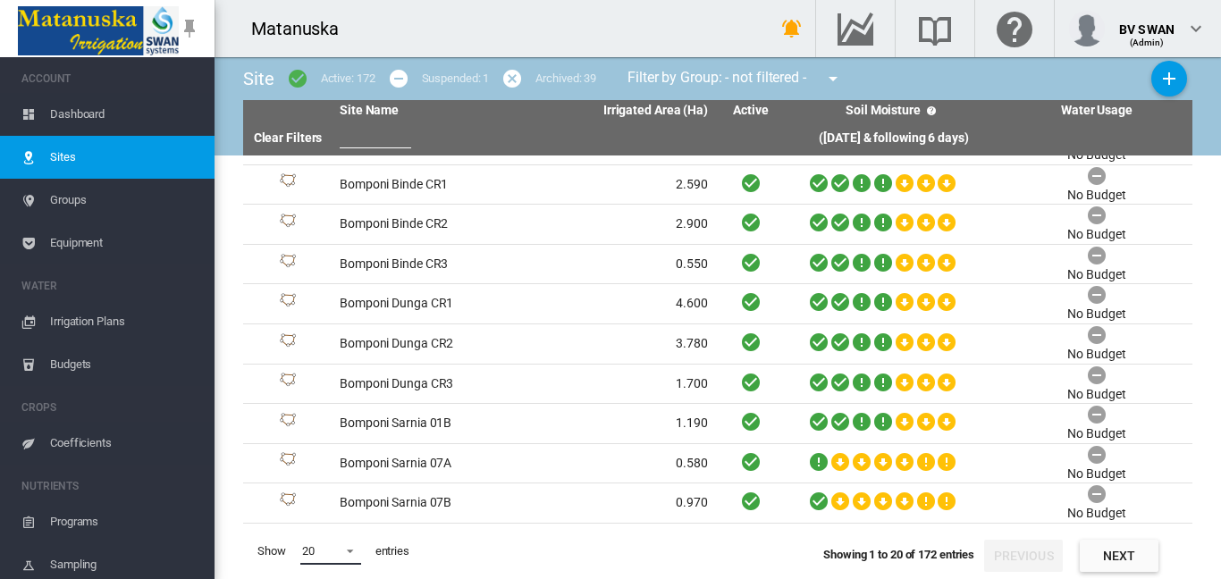
click at [346, 552] on span at bounding box center [344, 550] width 21 height 16
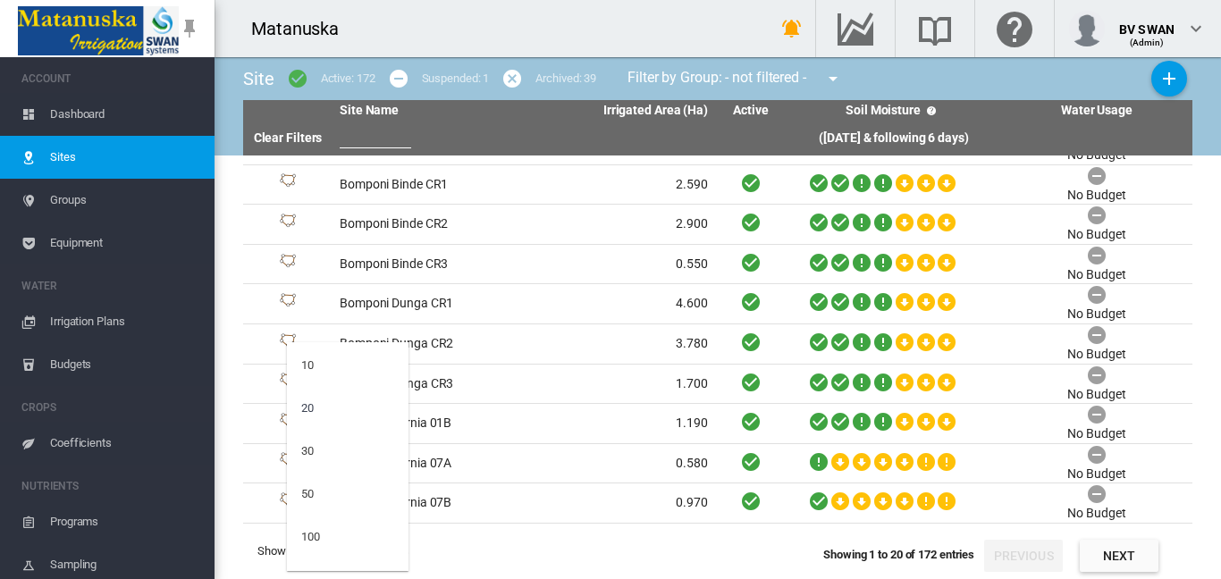
scroll to position [71, 0]
click at [364, 540] on md-option "200" at bounding box center [348, 549] width 122 height 43
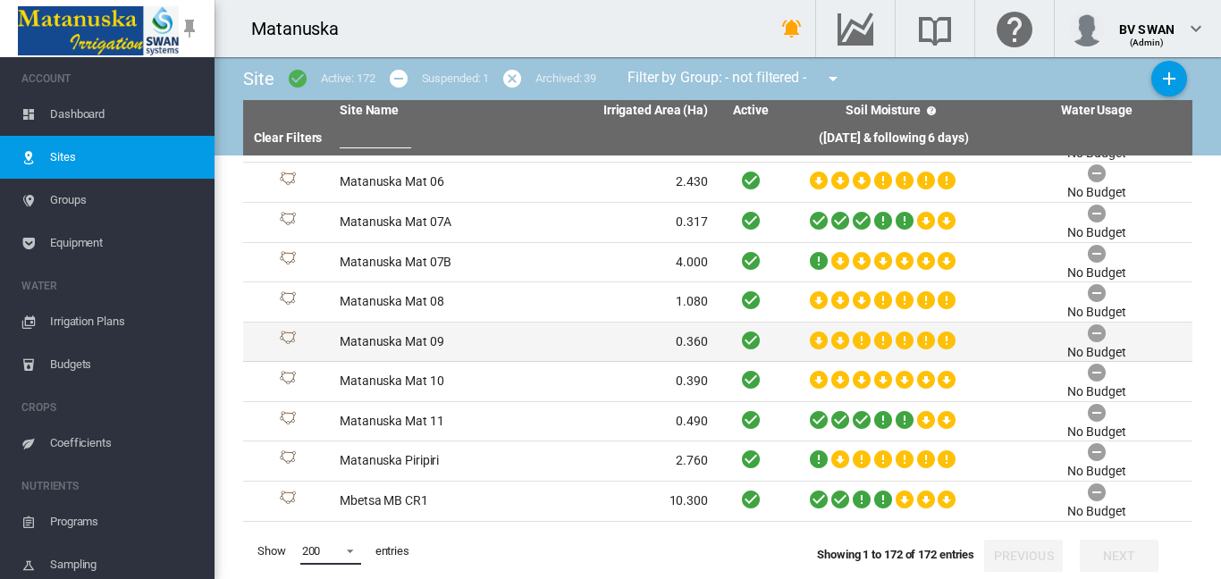
scroll to position [3128, 0]
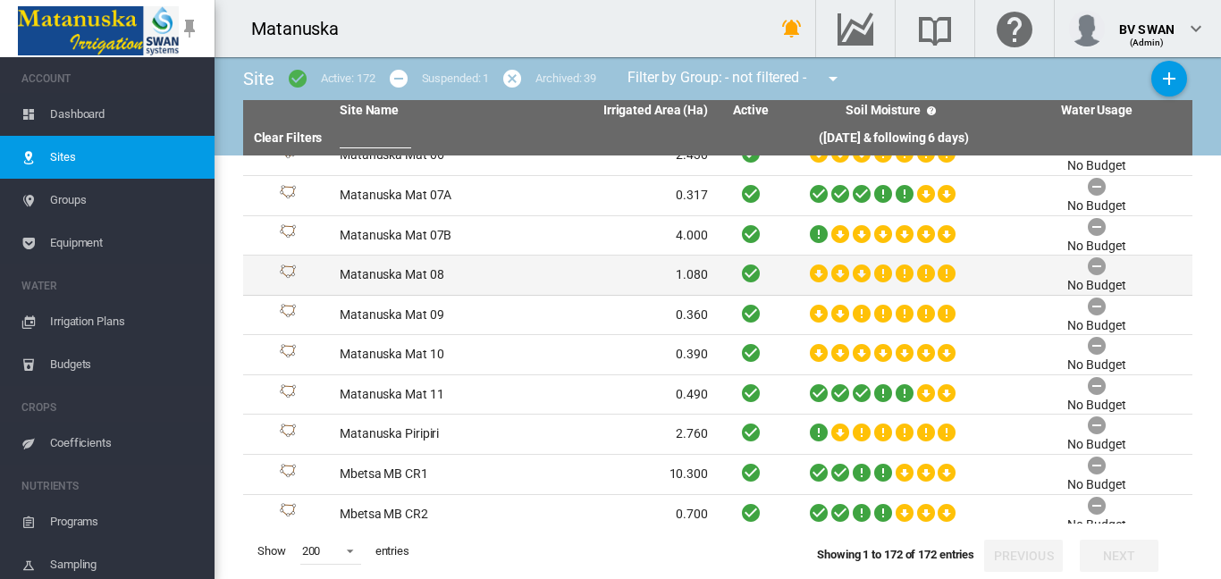
drag, startPoint x: 595, startPoint y: 270, endPoint x: 571, endPoint y: 276, distance: 24.9
click at [571, 276] on td "1.080" at bounding box center [619, 275] width 191 height 39
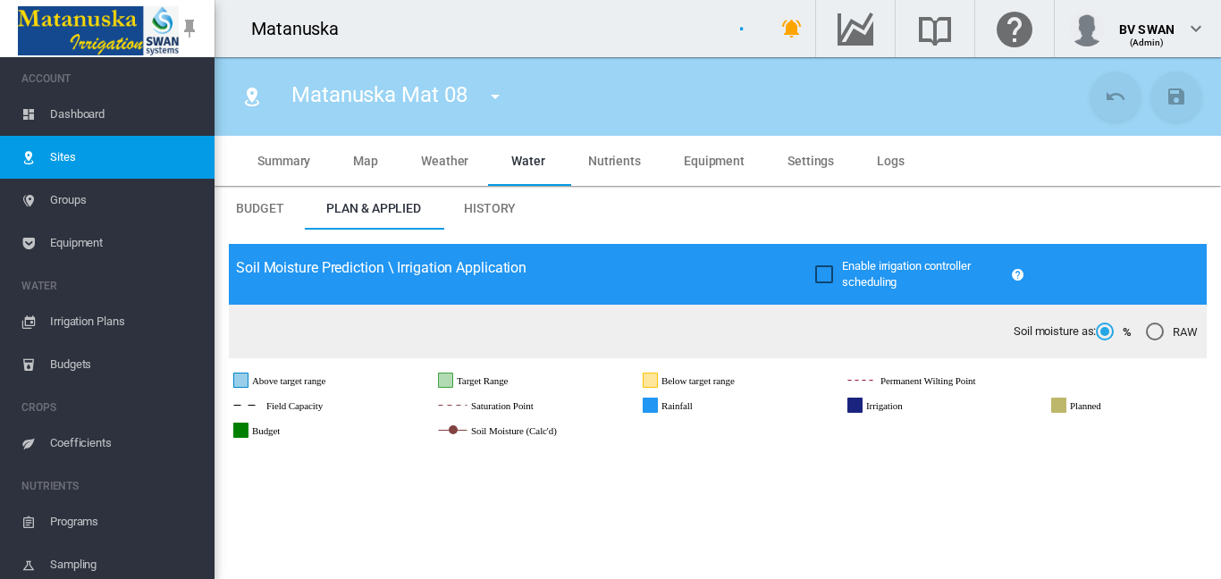
type input "**********"
type input "*****"
type input "*********"
type input "********"
type input "***"
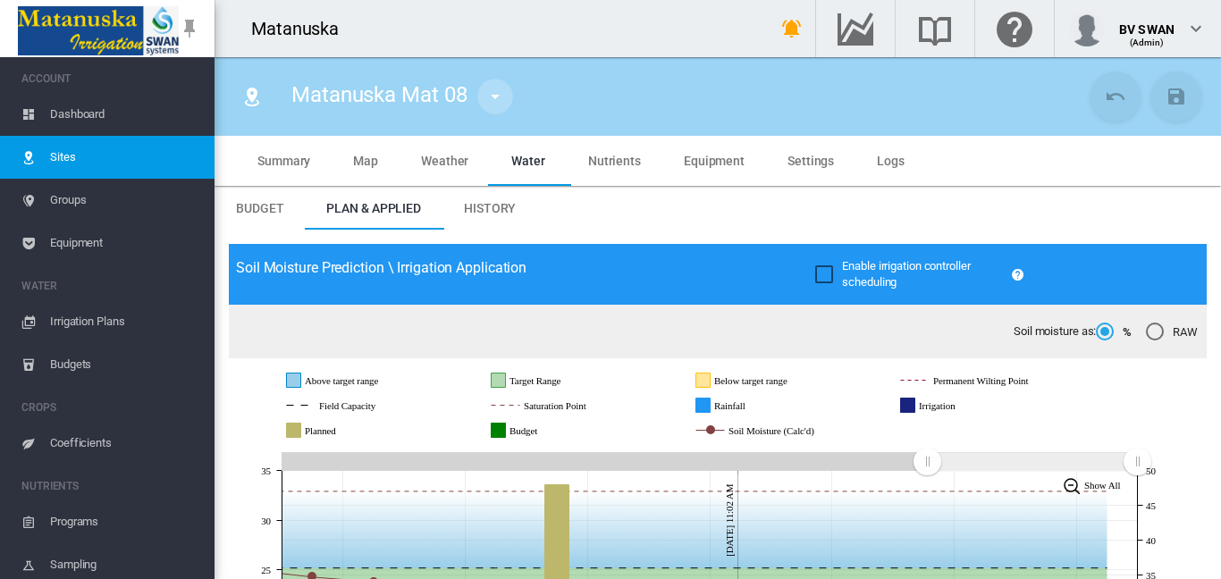
click at [495, 97] on md-icon "icon-menu-down" at bounding box center [494, 96] width 21 height 21
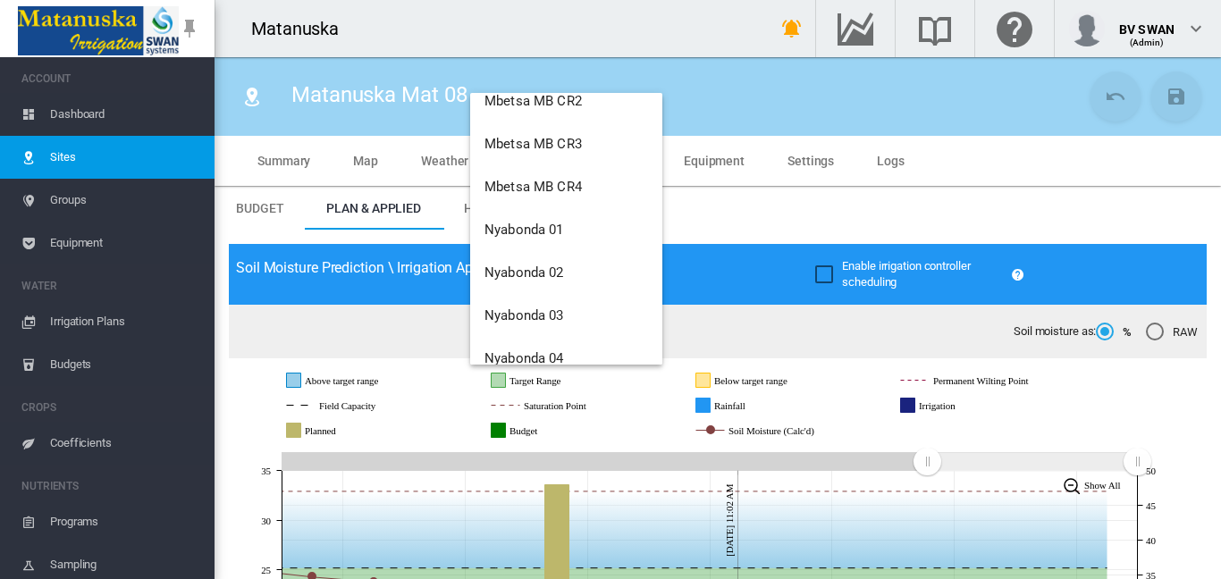
scroll to position [3739, 0]
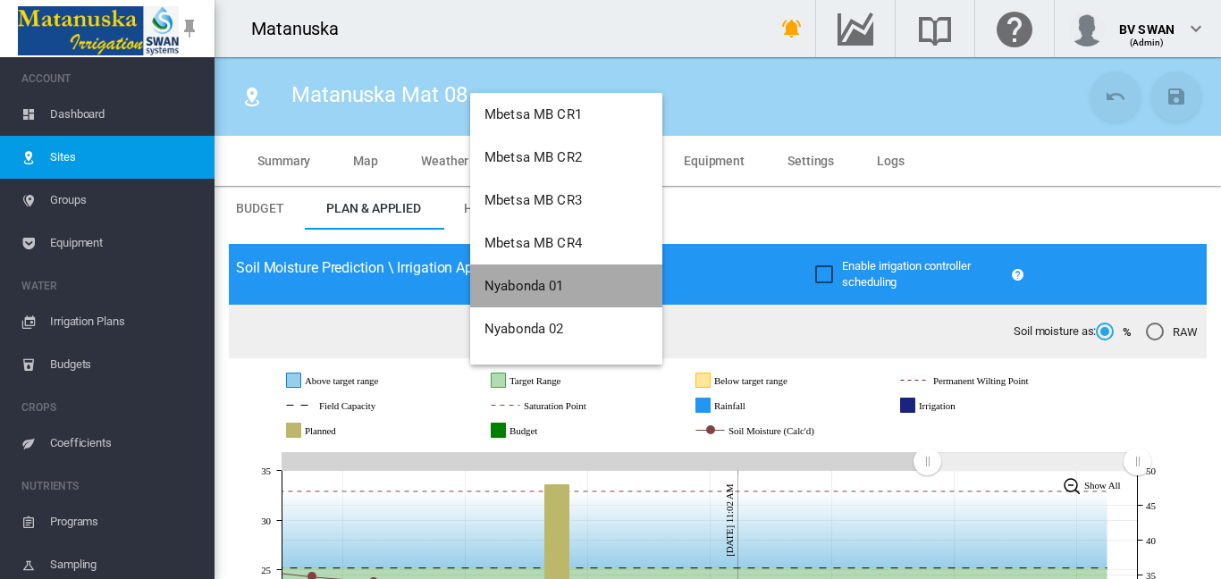
click at [564, 286] on span "Nyabonda 01" at bounding box center [524, 286] width 80 height 16
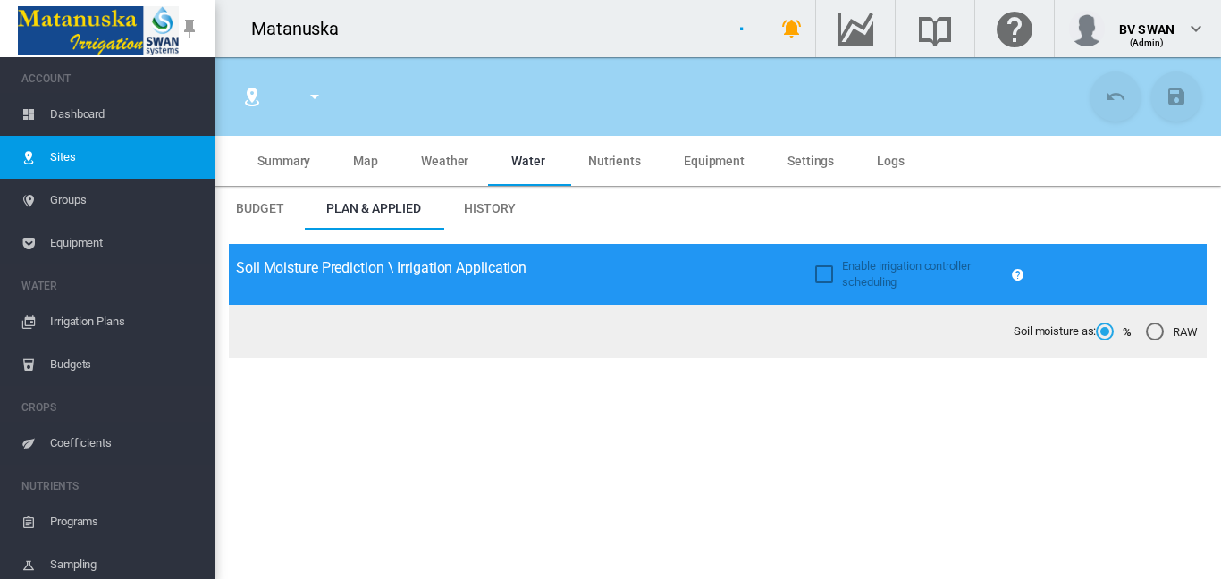
type input "*****"
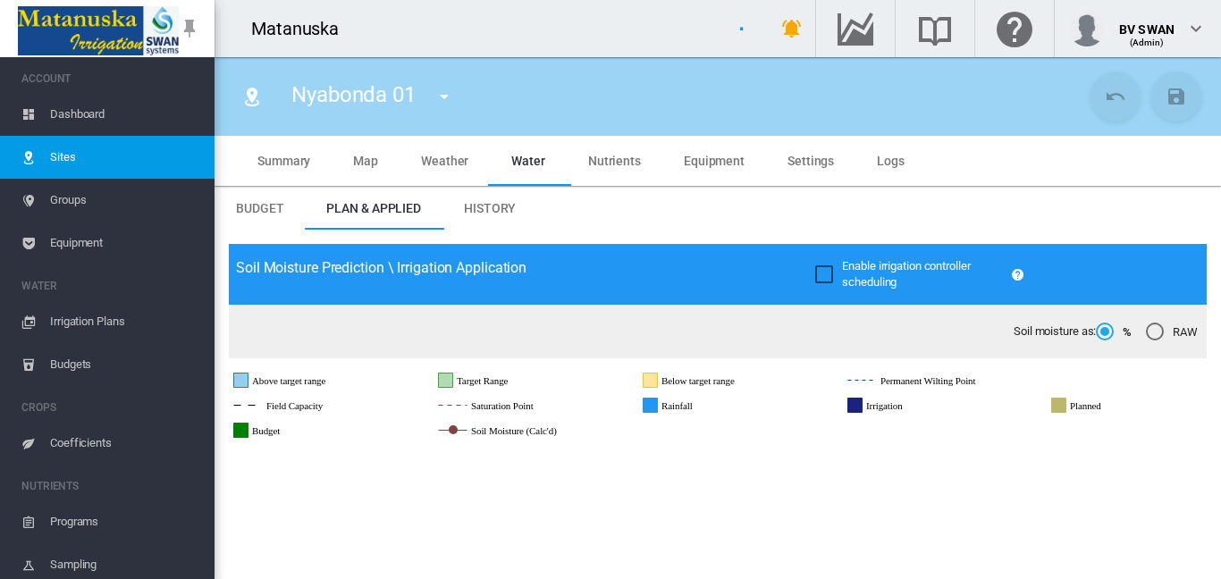
type input "**********"
type input "*********"
type input "********"
type input "***"
